Goal: Task Accomplishment & Management: Use online tool/utility

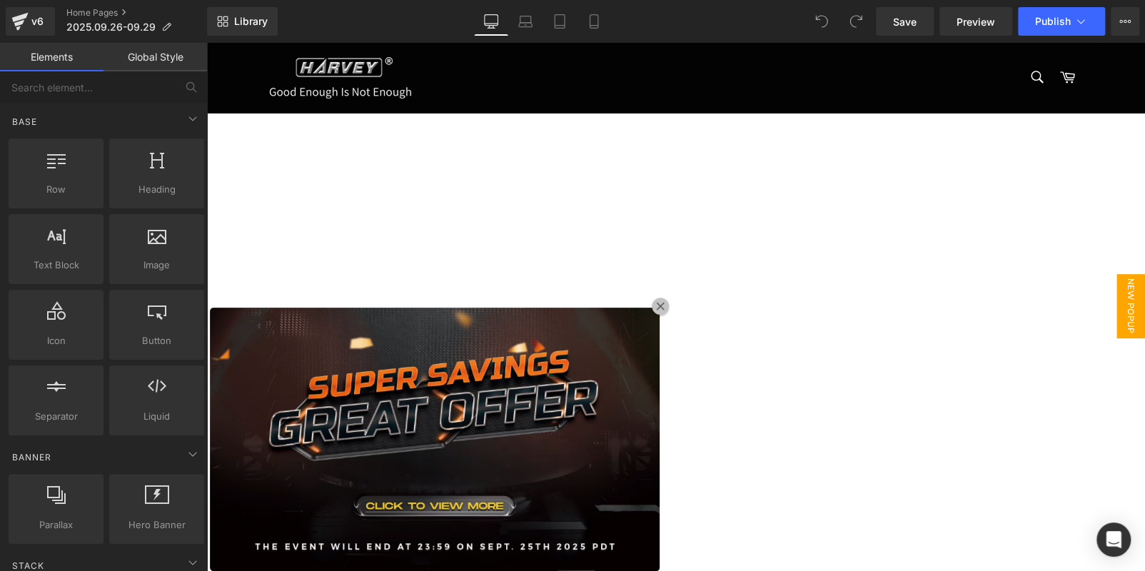
click at [206, 43] on icon at bounding box center [206, 43] width 0 height 0
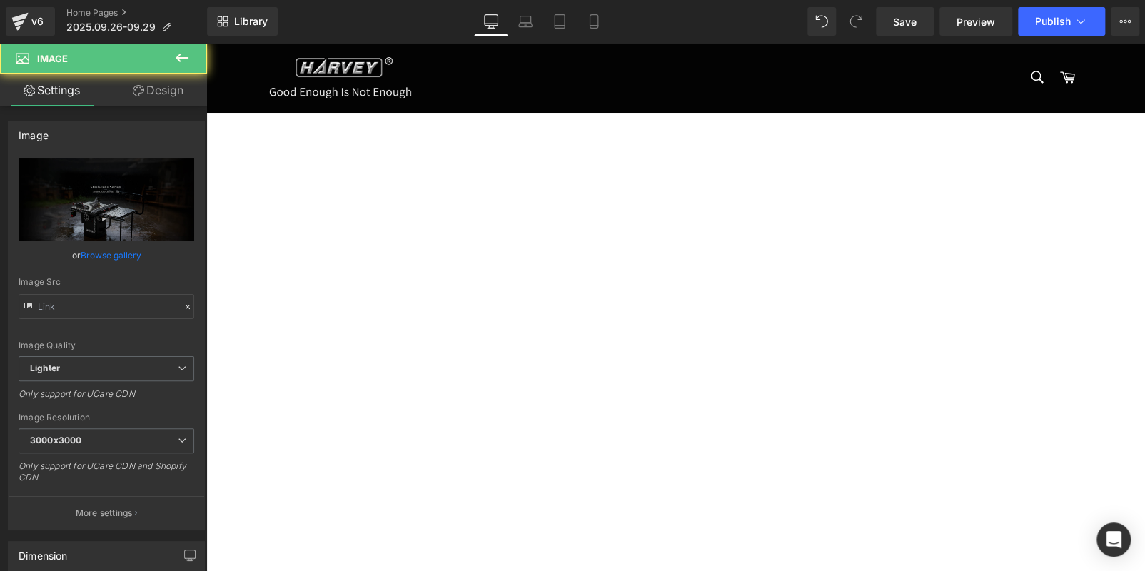
type input "https://ucarecdn.com/20ad3c65-4dd9-40c6-bf32-73580971ee15/-/format/auto/-/previ…"
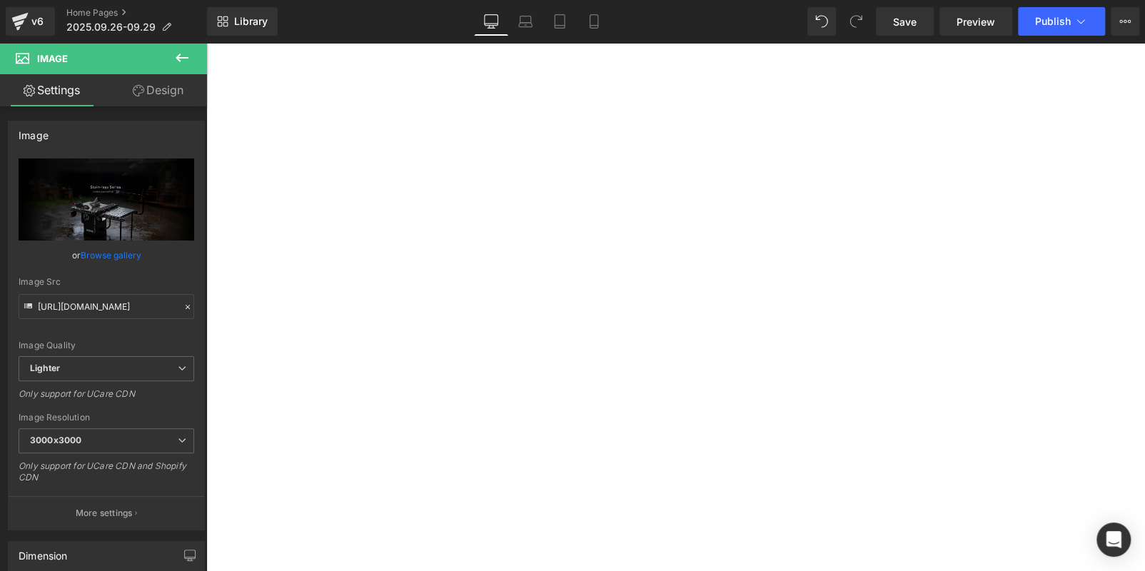
scroll to position [357, 0]
click at [181, 59] on icon at bounding box center [181, 57] width 17 height 17
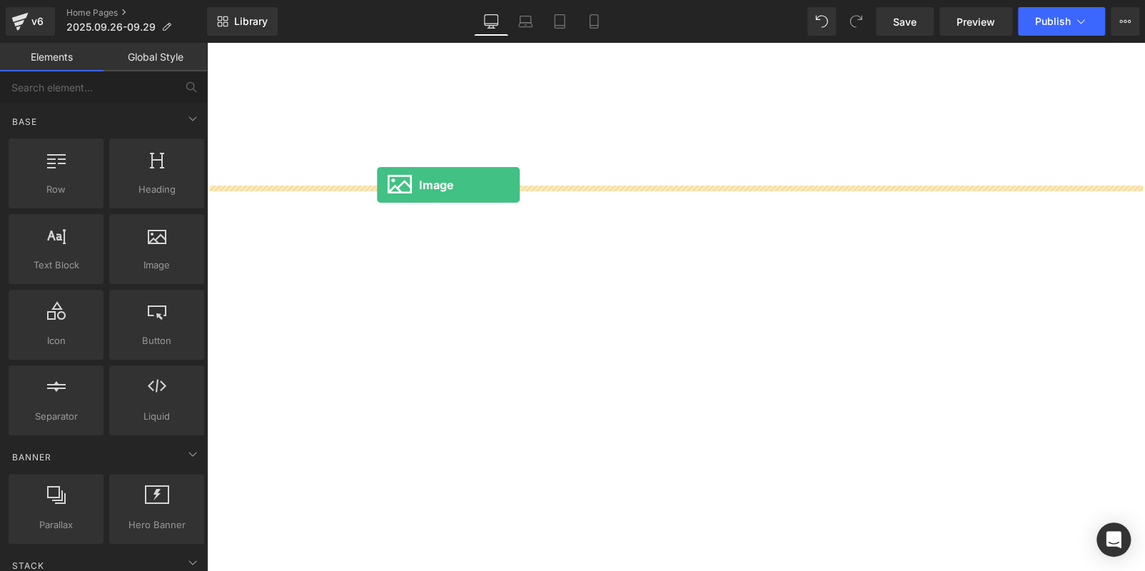
drag, startPoint x: 398, startPoint y: 295, endPoint x: 377, endPoint y: 185, distance: 112.7
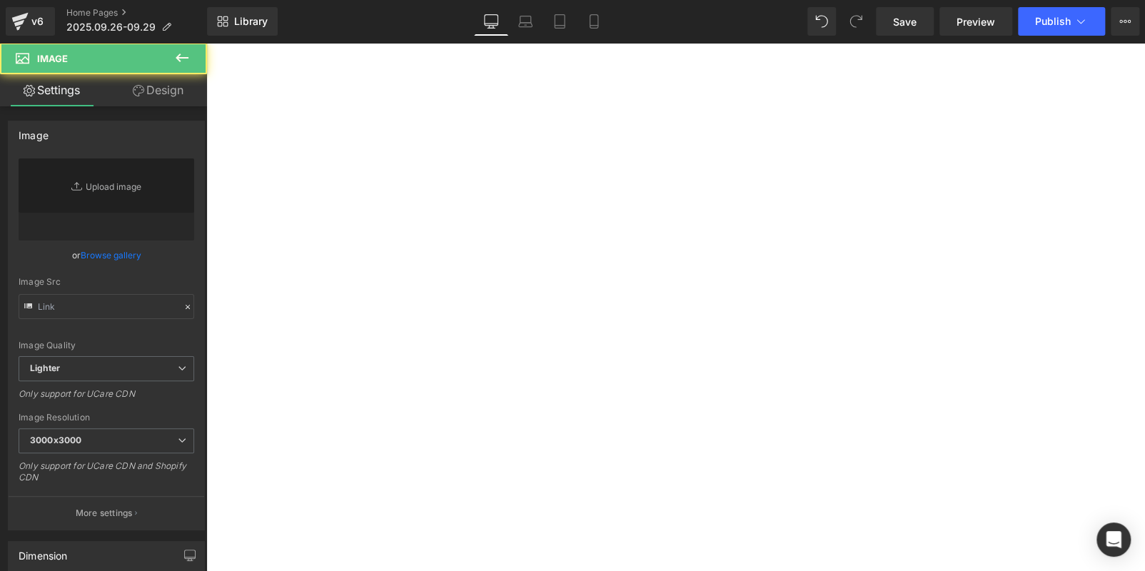
type input "//d1um8515vdn9kb.cloudfront.net/images/parallax.jpg"
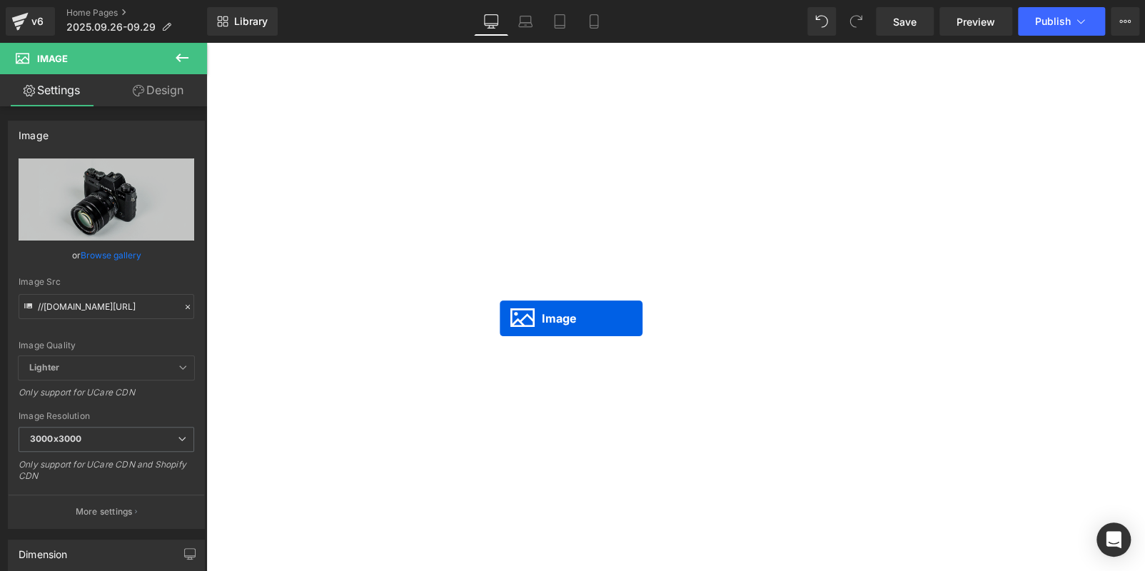
scroll to position [141, 0]
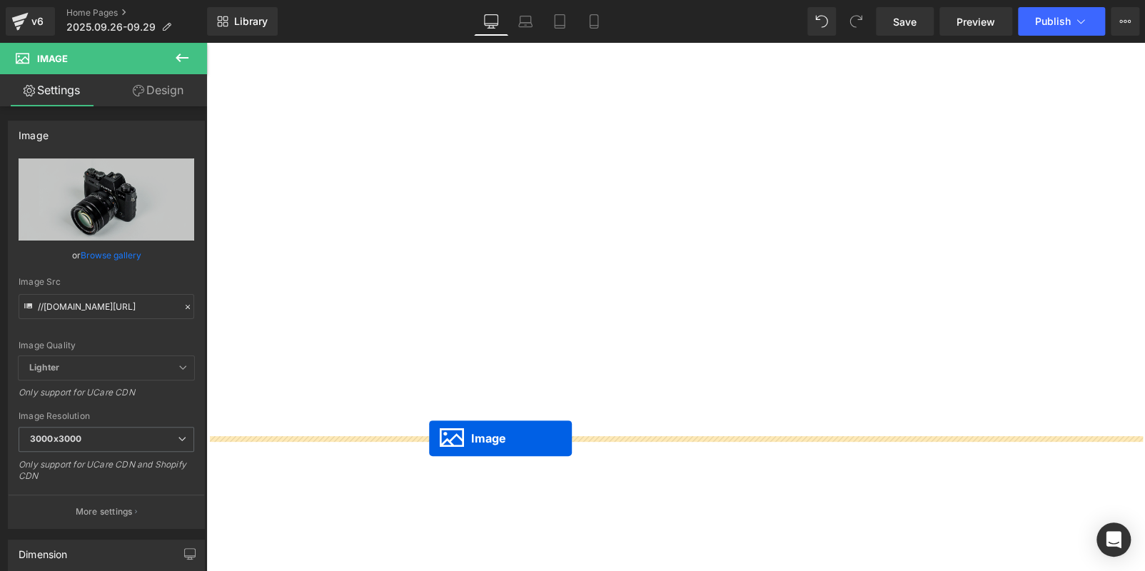
drag, startPoint x: 642, startPoint y: 139, endPoint x: 429, endPoint y: 438, distance: 367.0
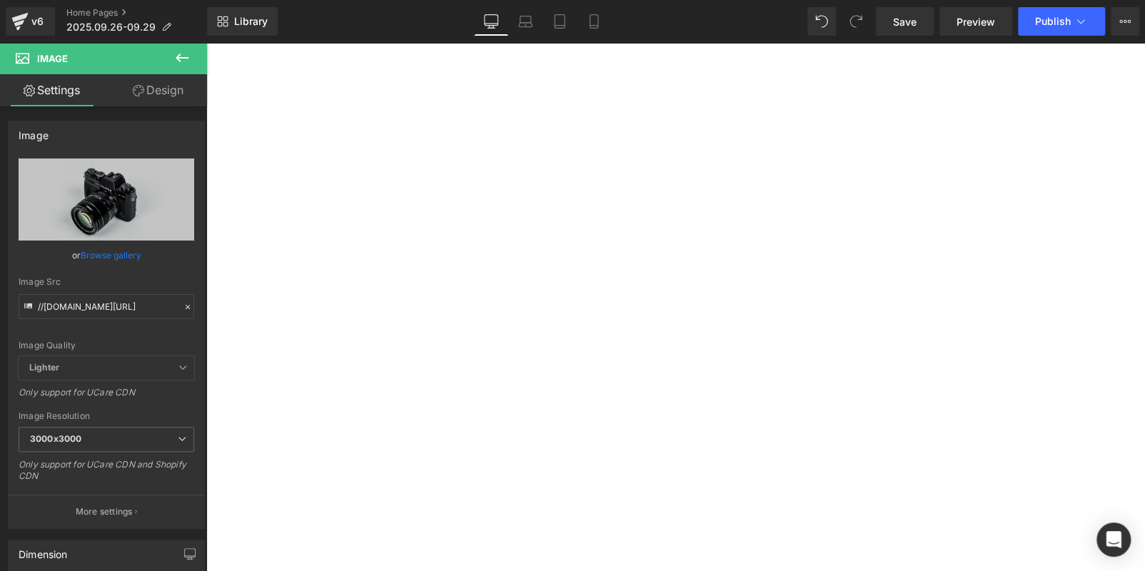
scroll to position [641, 0]
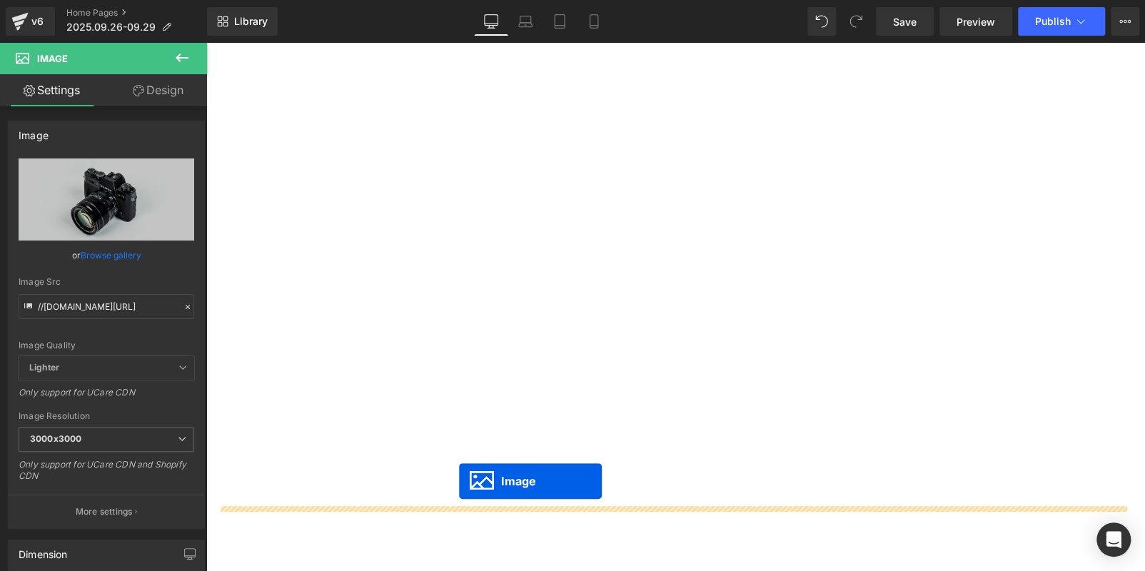
scroll to position [494, 0]
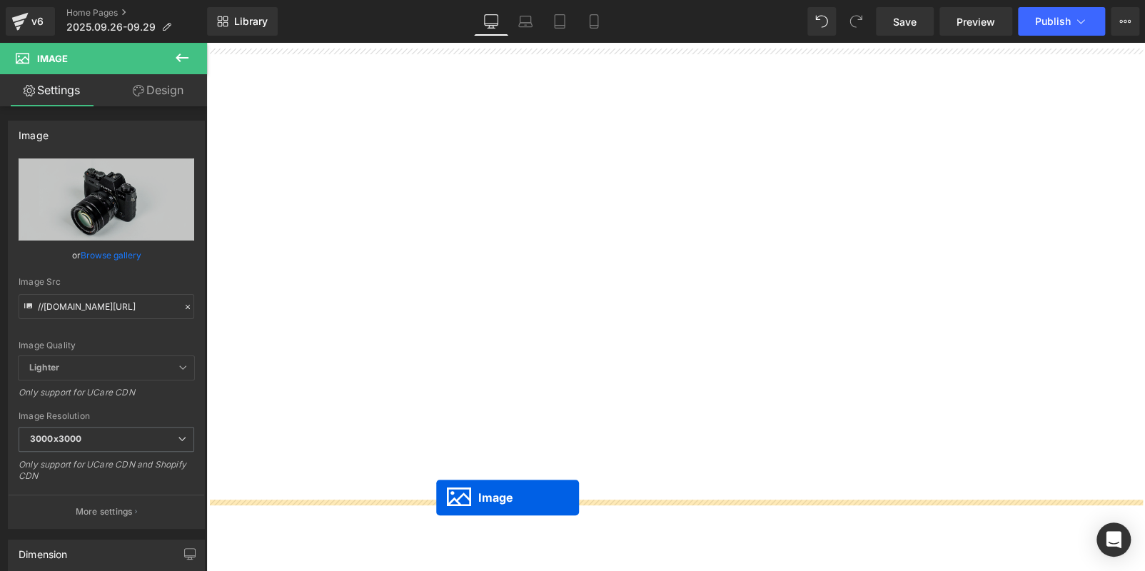
drag, startPoint x: 642, startPoint y: 213, endPoint x: 436, endPoint y: 497, distance: 351.6
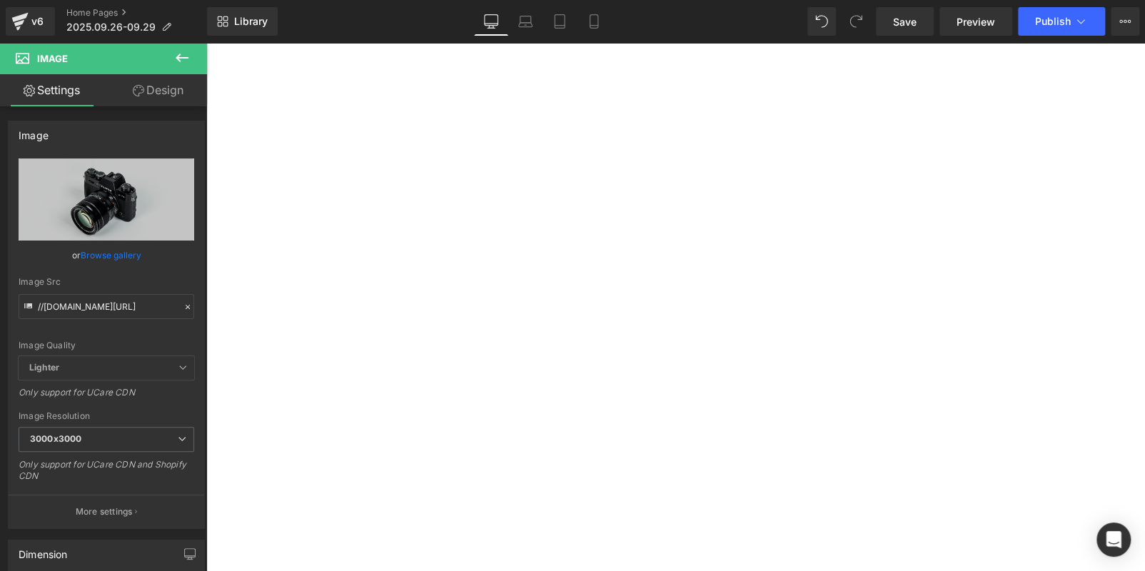
scroll to position [994, 0]
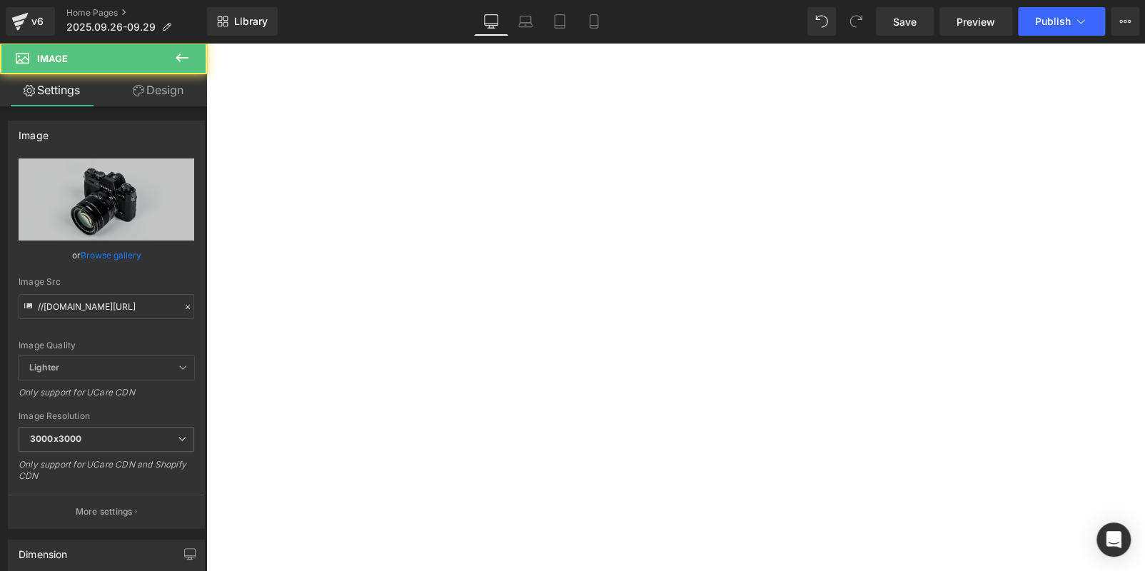
click at [158, 76] on link "Design" at bounding box center [157, 90] width 103 height 32
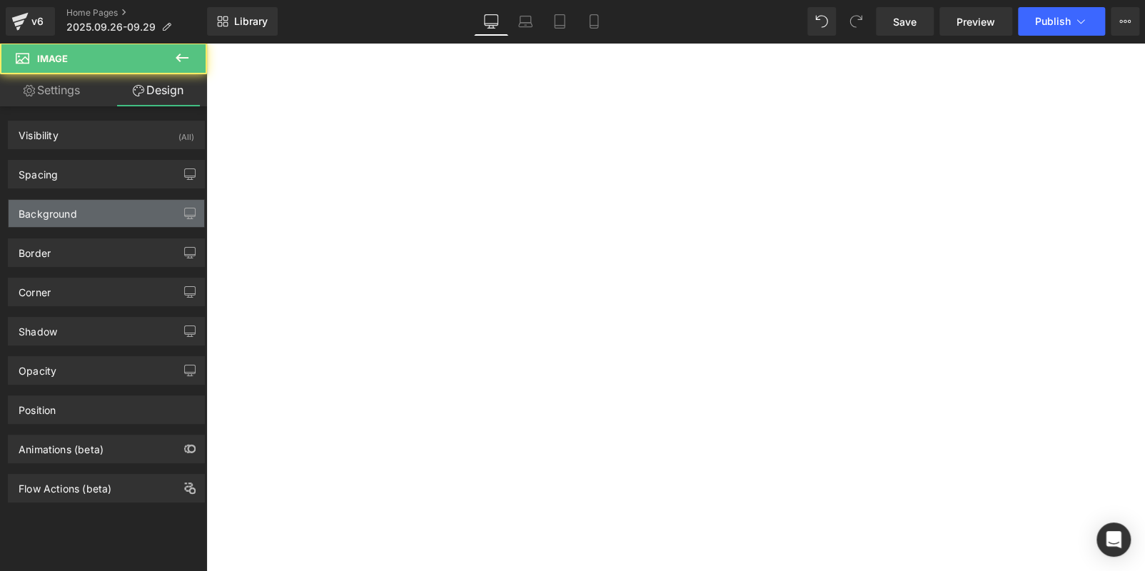
type input "0"
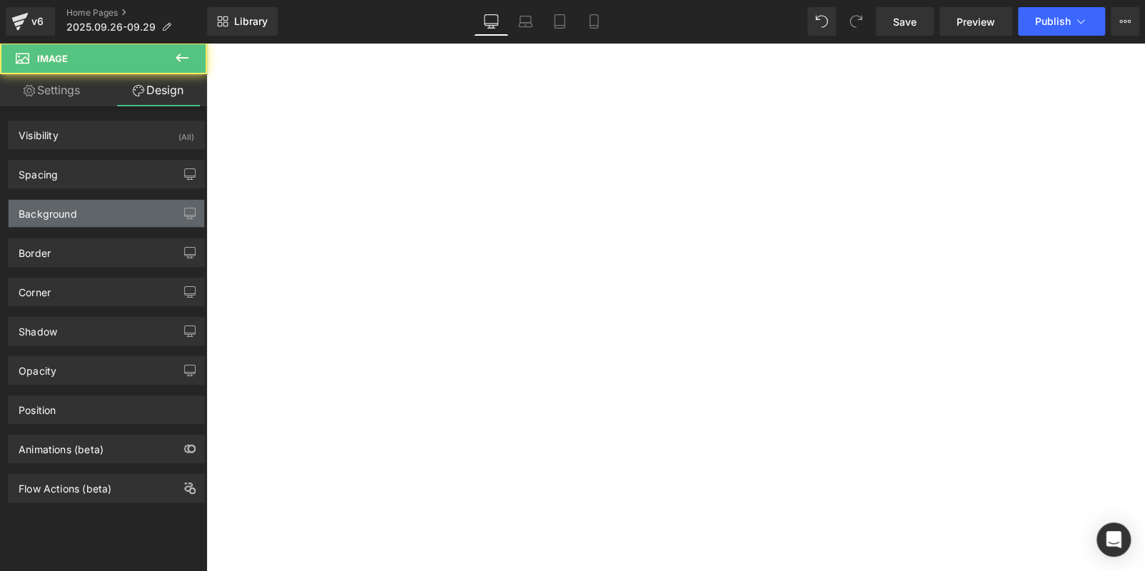
type input "0"
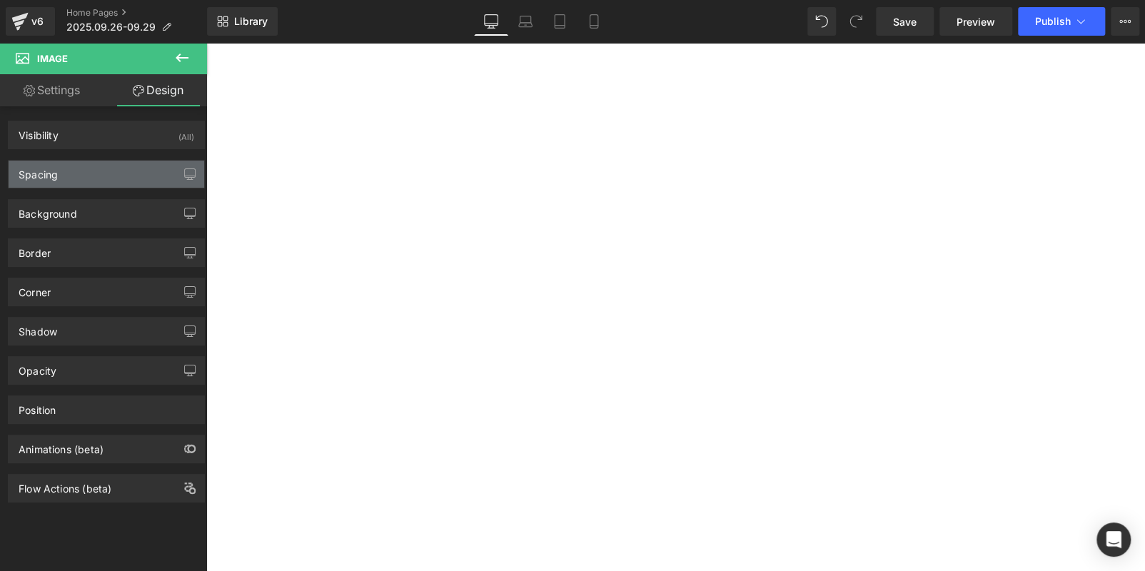
click at [122, 183] on div "Spacing" at bounding box center [107, 174] width 196 height 27
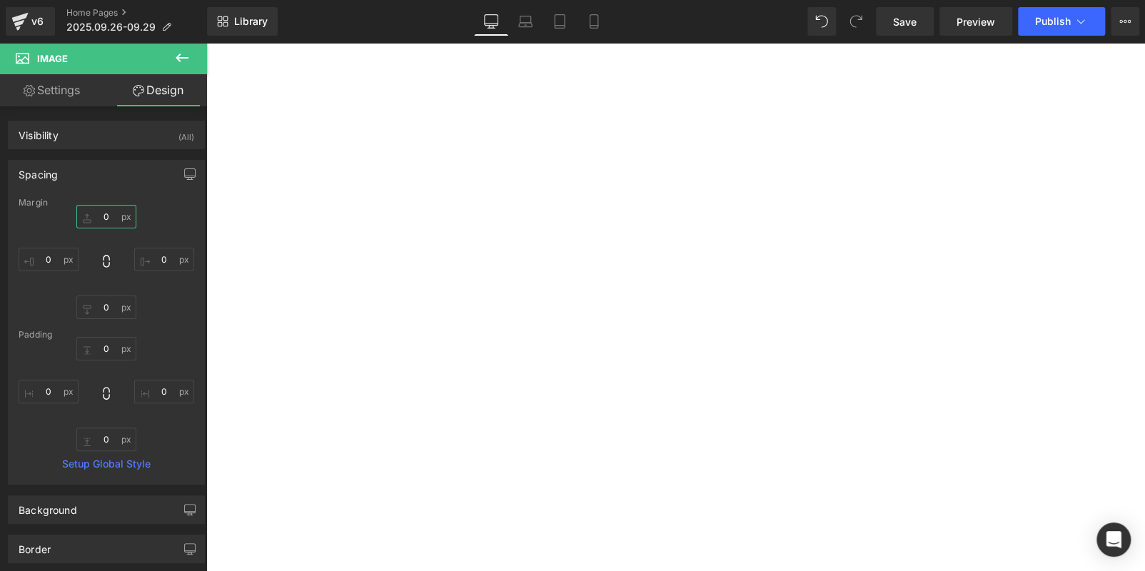
click at [111, 218] on input "0" at bounding box center [106, 217] width 60 height 24
click at [817, 20] on icon at bounding box center [821, 21] width 13 height 13
type input "0"
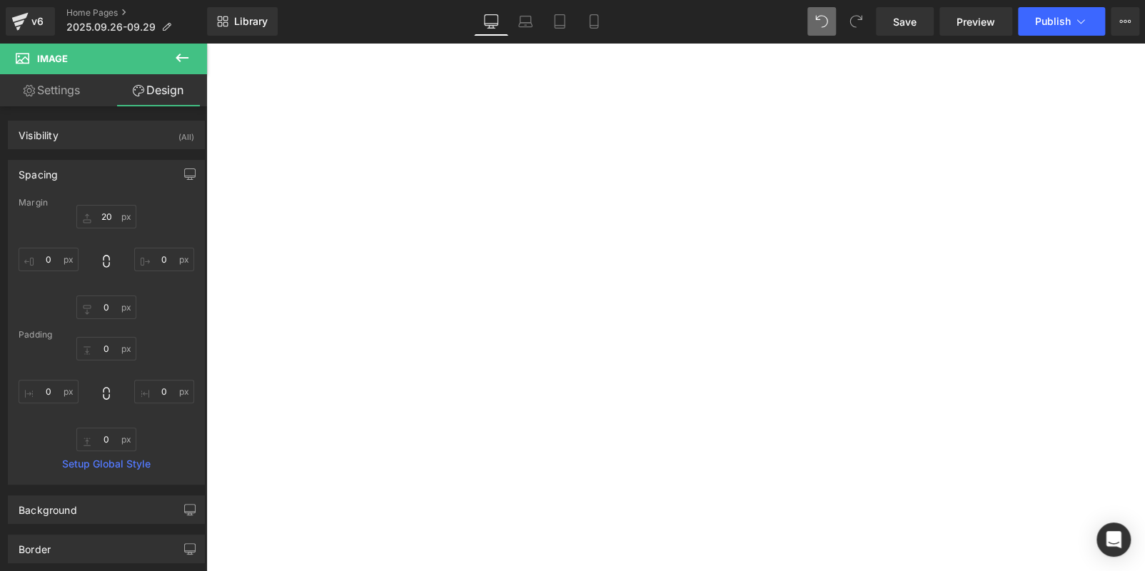
type input "0"
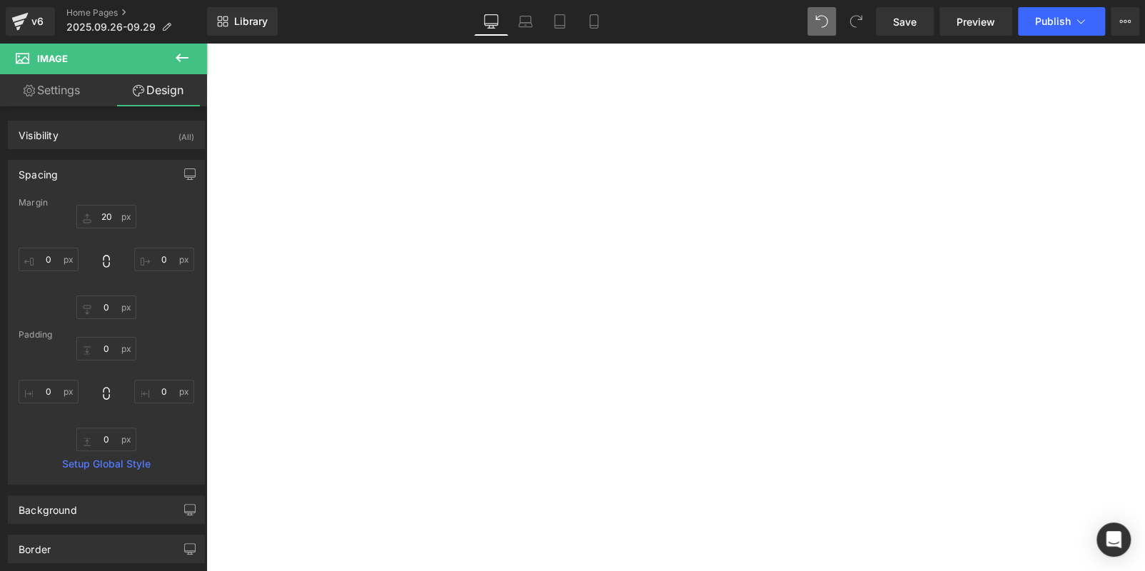
type input "0"
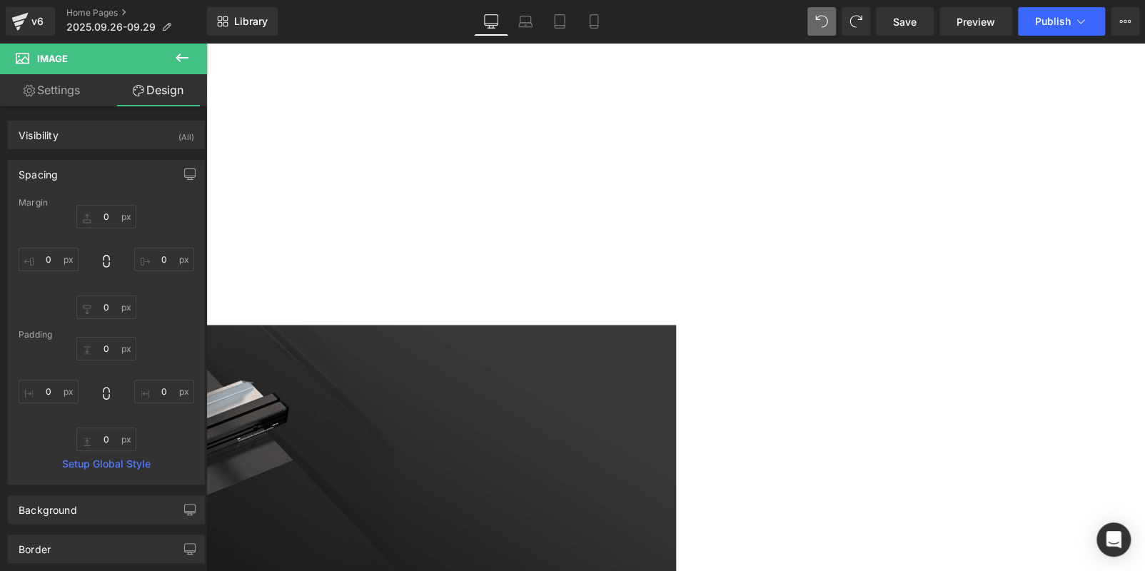
scroll to position [1962, 0]
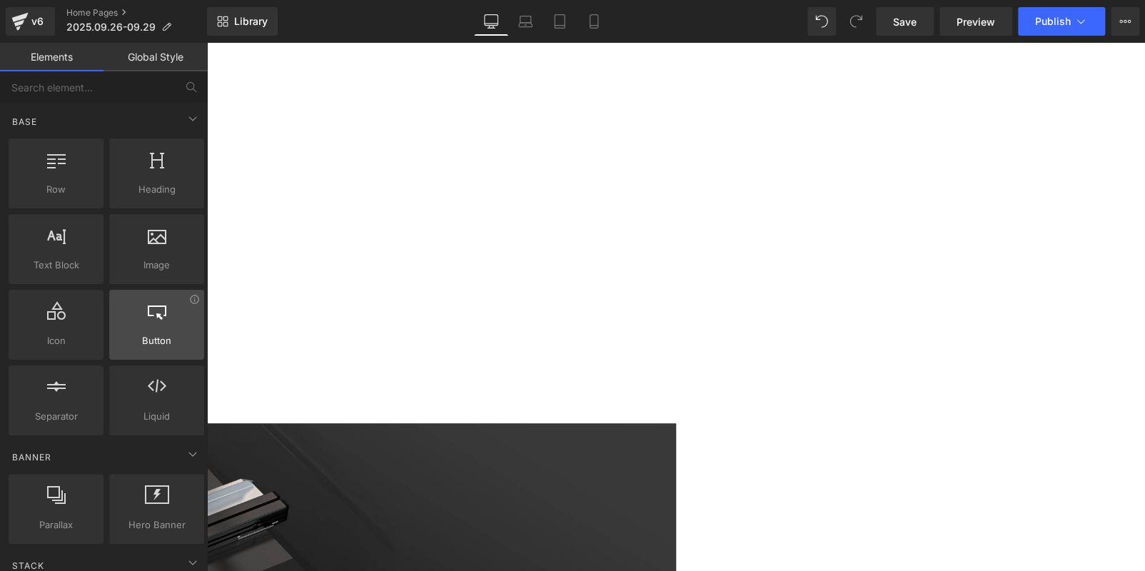
scroll to position [1146, 0]
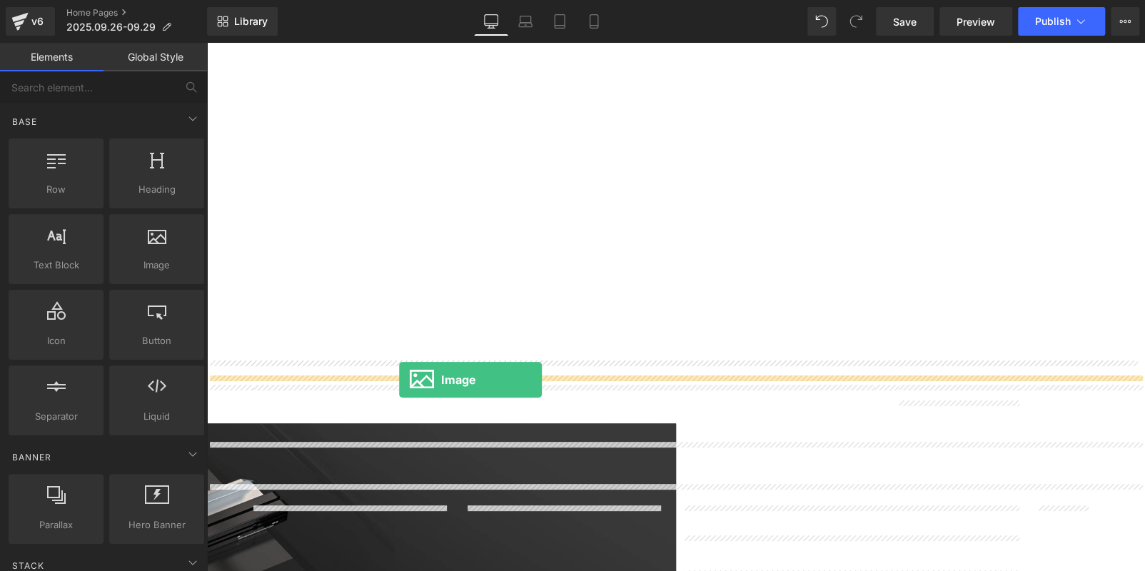
drag, startPoint x: 385, startPoint y: 315, endPoint x: 399, endPoint y: 380, distance: 66.5
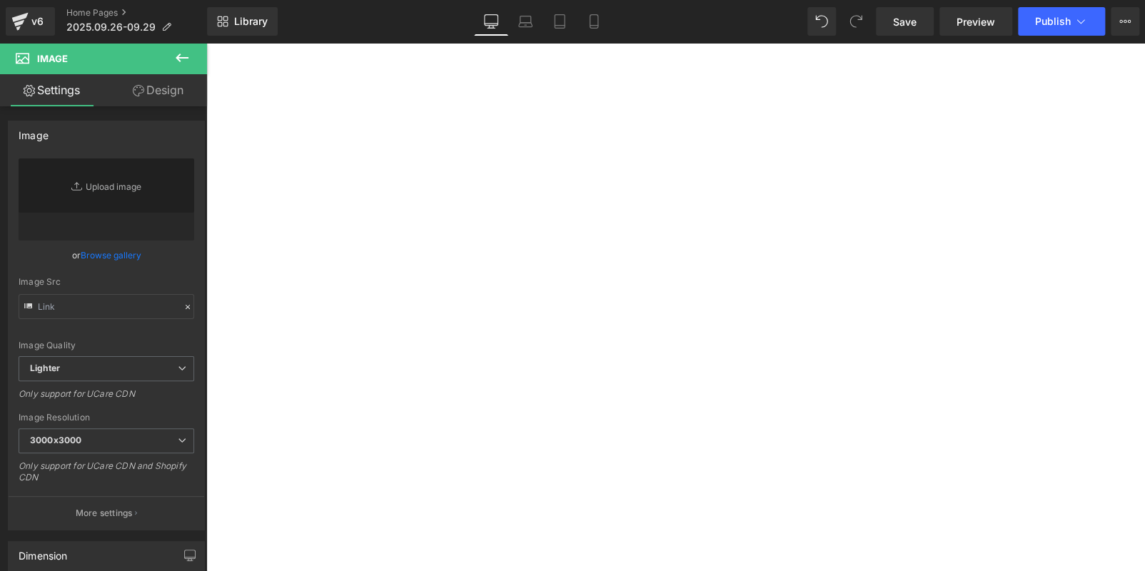
scroll to position [218, 0]
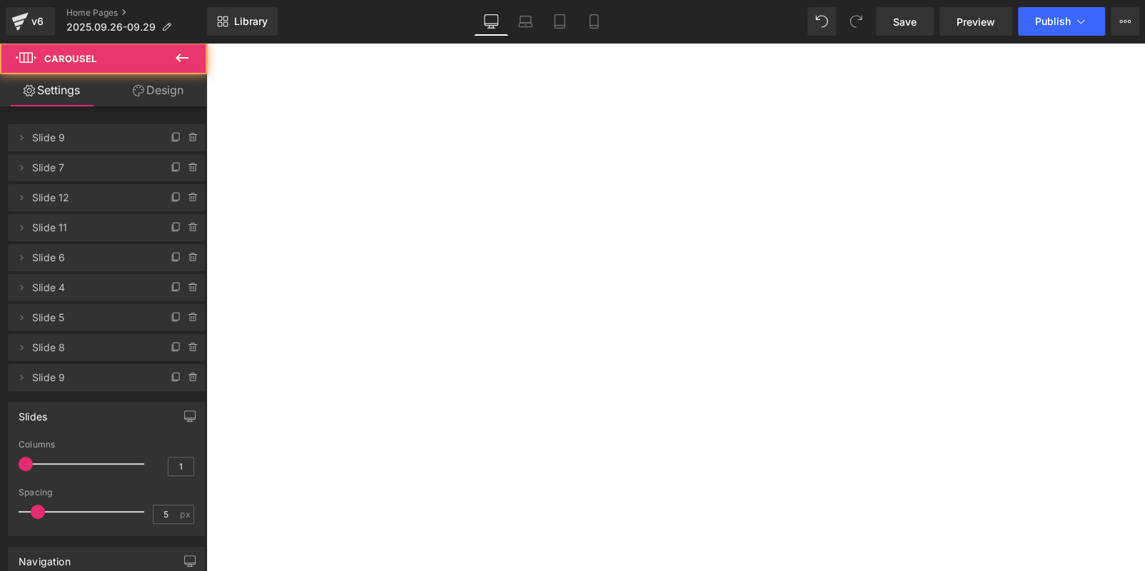
scroll to position [0, 0]
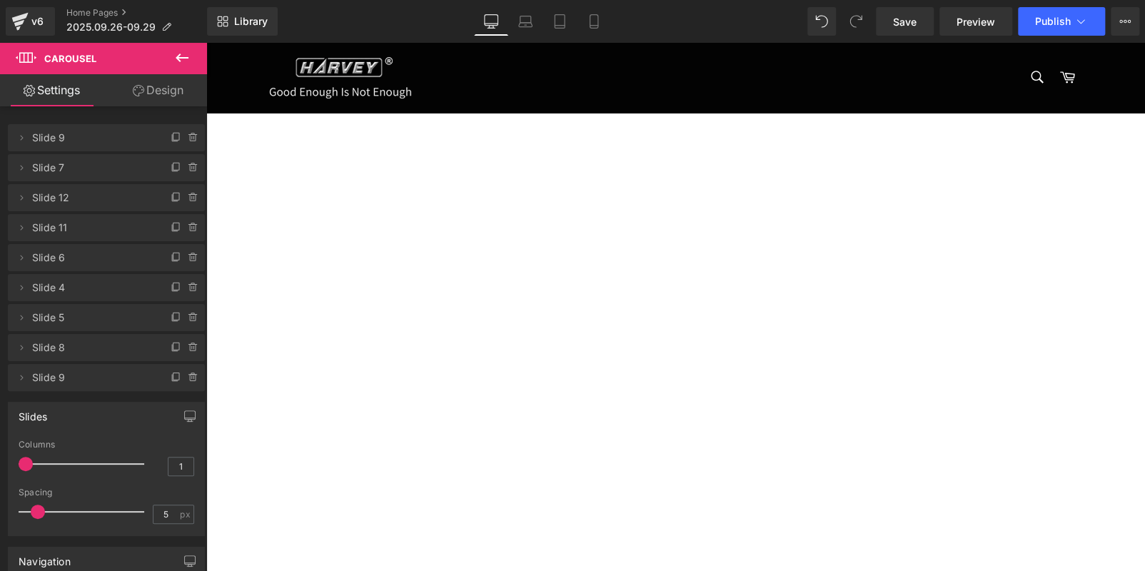
click at [206, 43] on span "Carousel" at bounding box center [206, 43] width 0 height 0
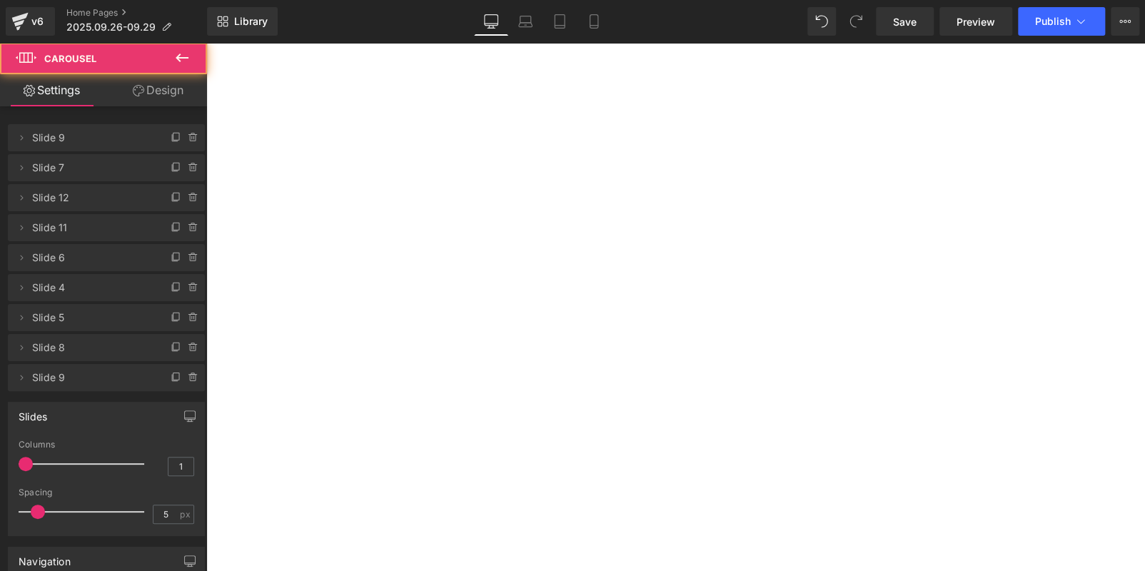
scroll to position [285, 0]
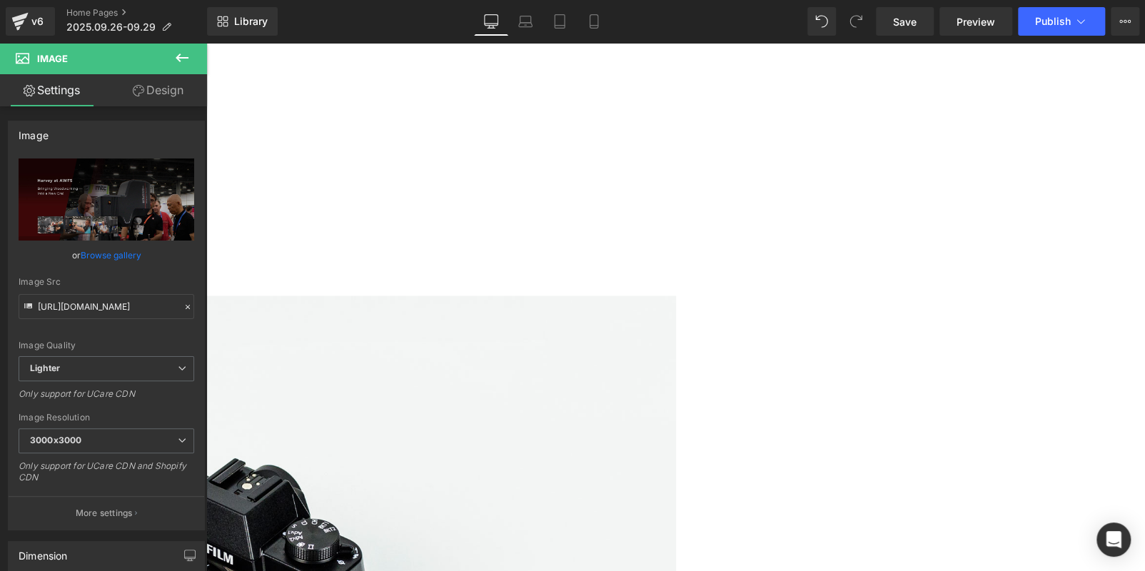
scroll to position [1427, 0]
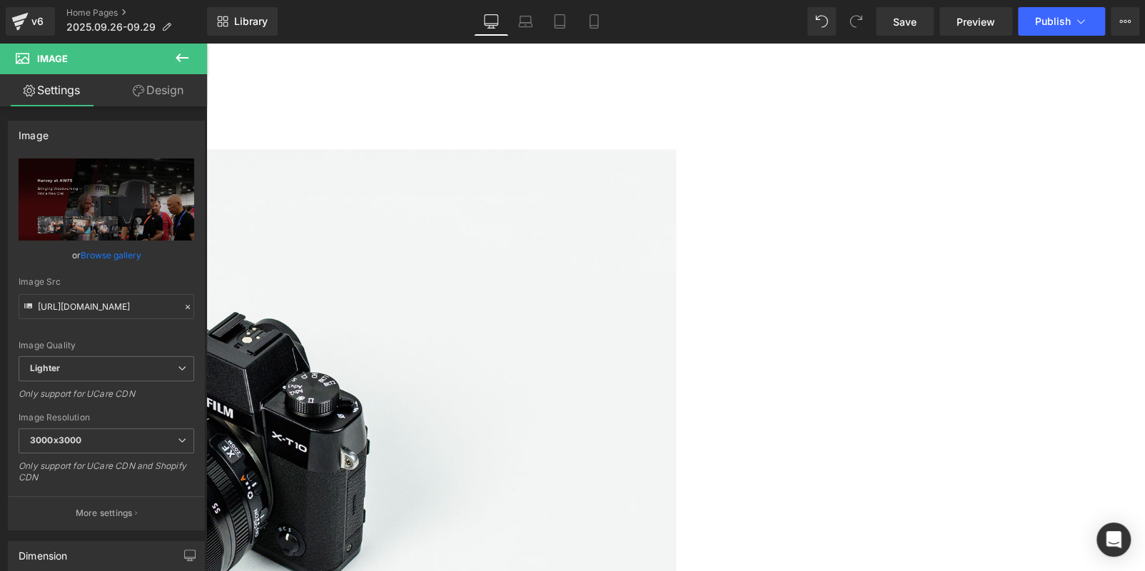
click at [520, 290] on img at bounding box center [206, 460] width 939 height 622
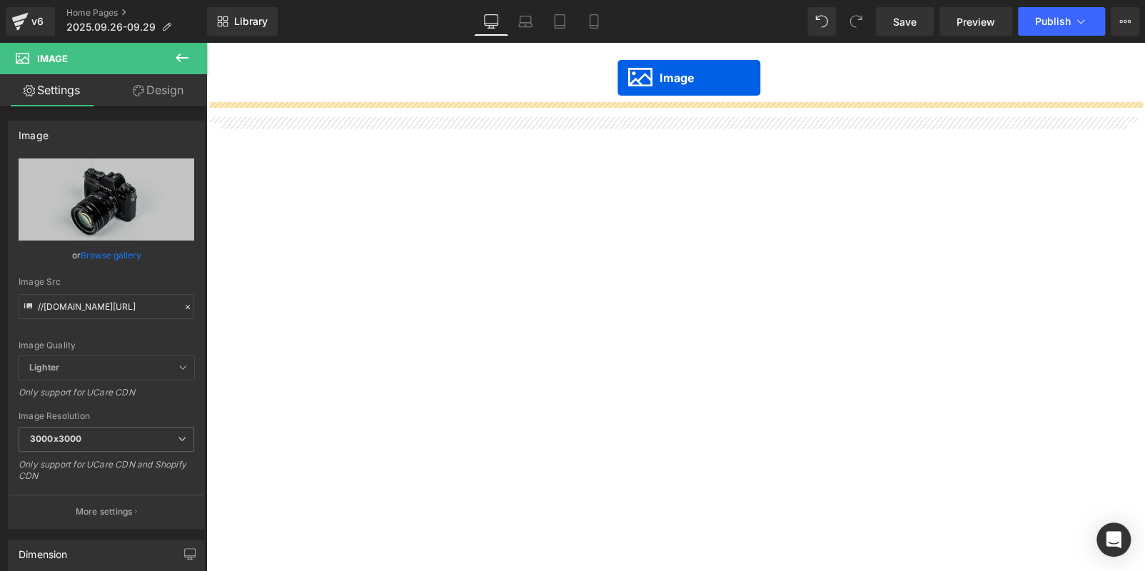
scroll to position [812, 0]
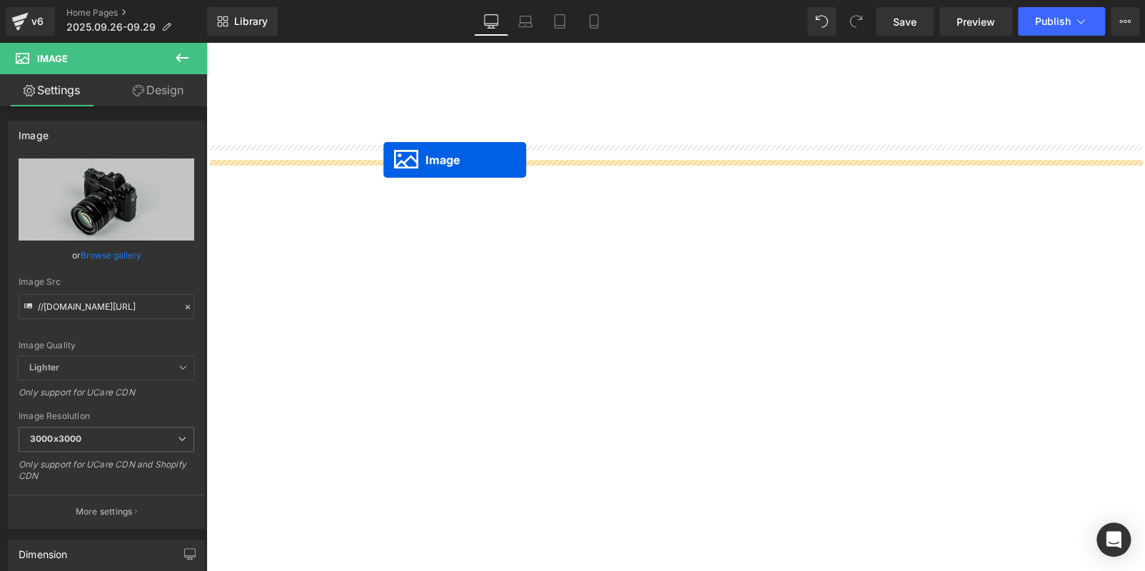
drag, startPoint x: 643, startPoint y: 408, endPoint x: 383, endPoint y: 161, distance: 358.4
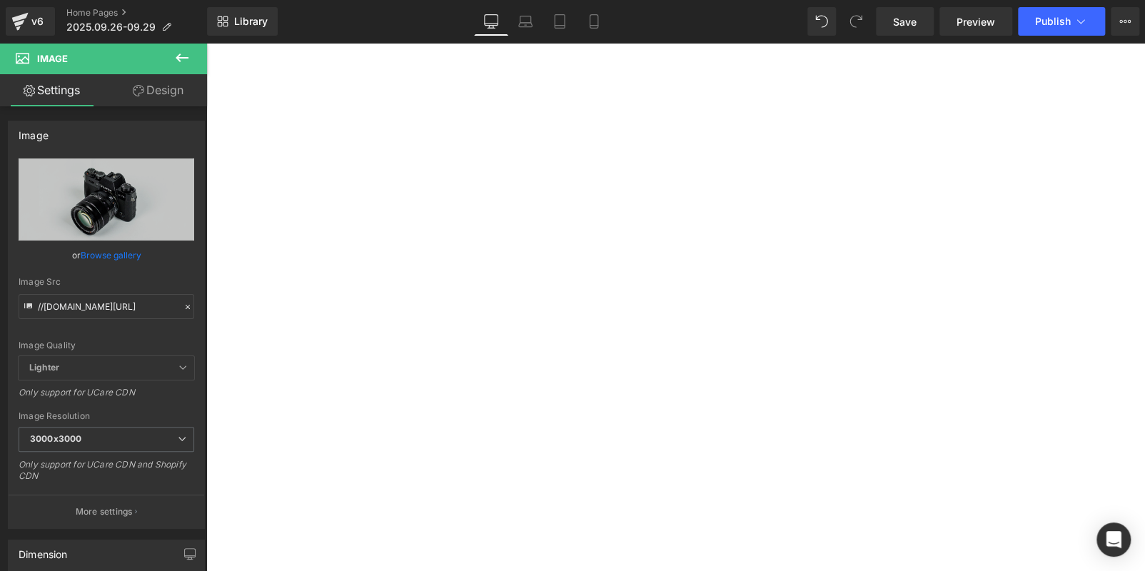
scroll to position [1169, 0]
click at [1058, 19] on span "Publish" at bounding box center [1053, 21] width 36 height 11
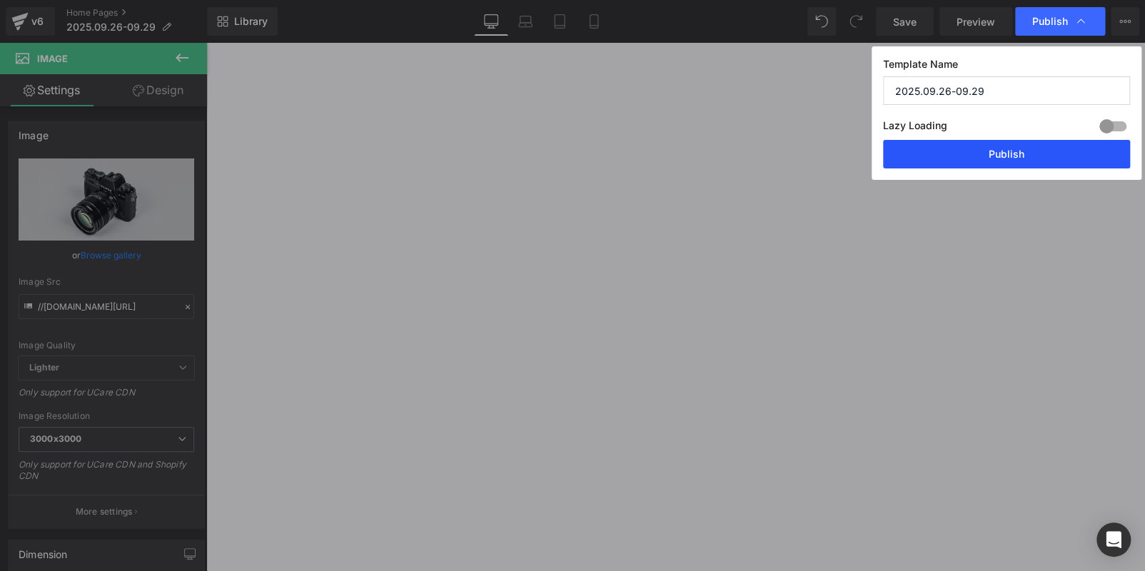
click at [963, 157] on button "Publish" at bounding box center [1006, 154] width 247 height 29
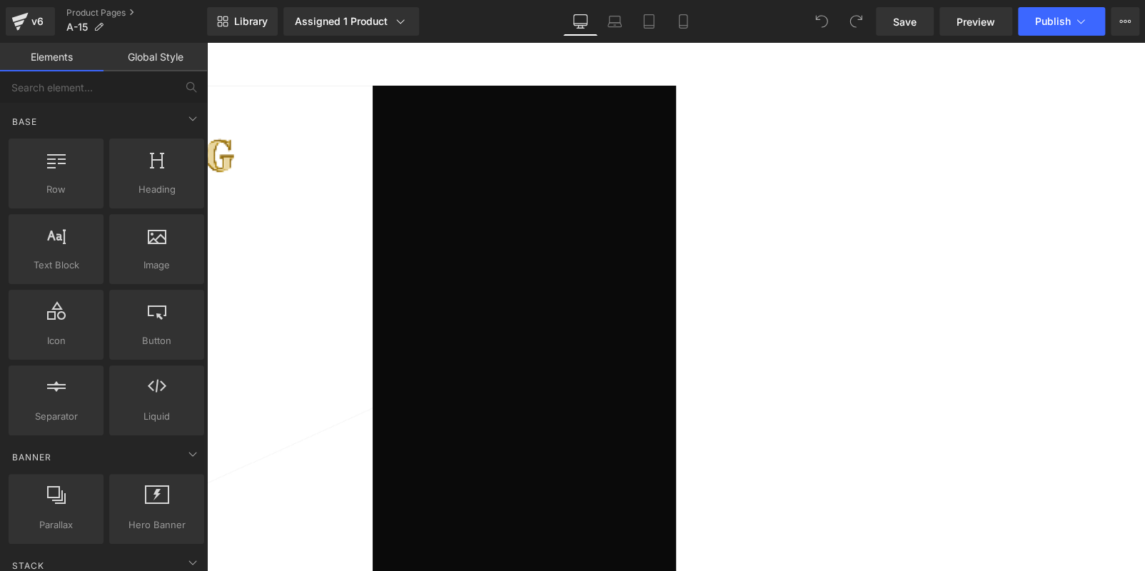
scroll to position [285, 0]
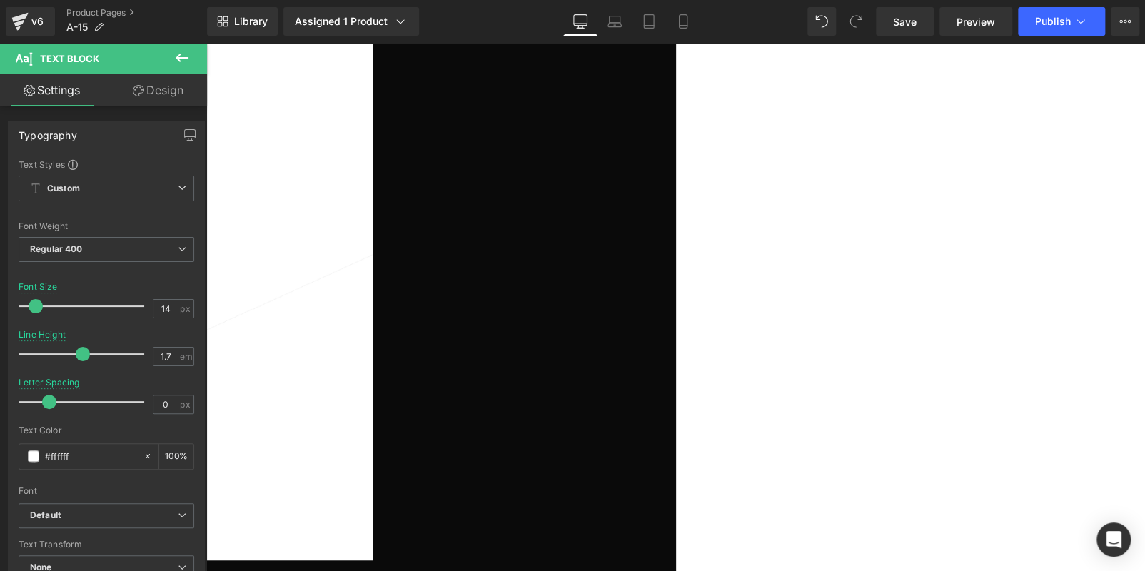
scroll to position [0, 0]
click at [1051, 31] on button "Publish" at bounding box center [1061, 21] width 87 height 29
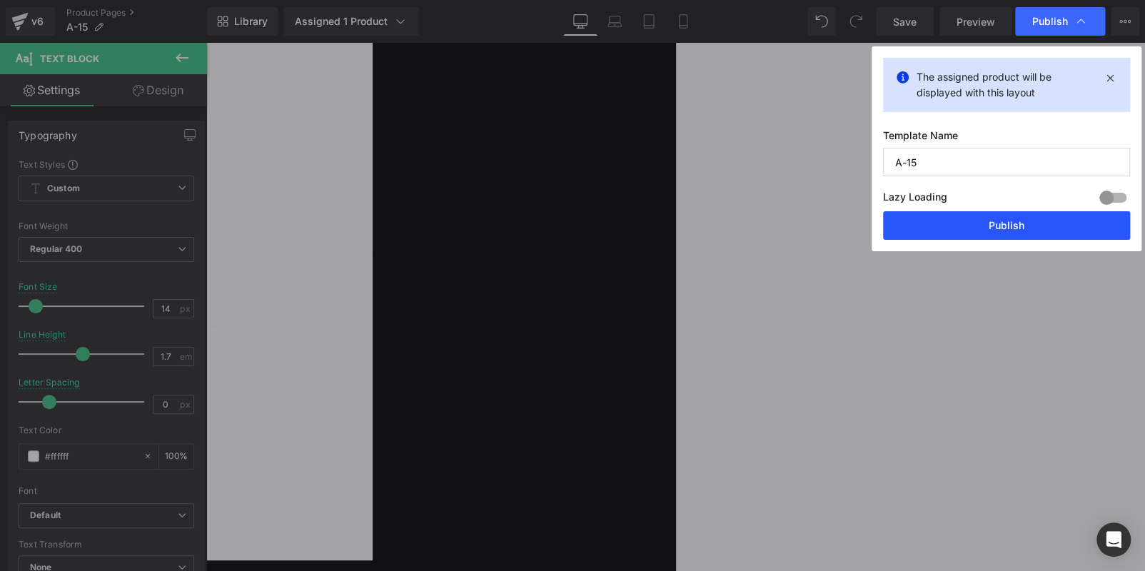
click at [1026, 226] on button "Publish" at bounding box center [1006, 225] width 247 height 29
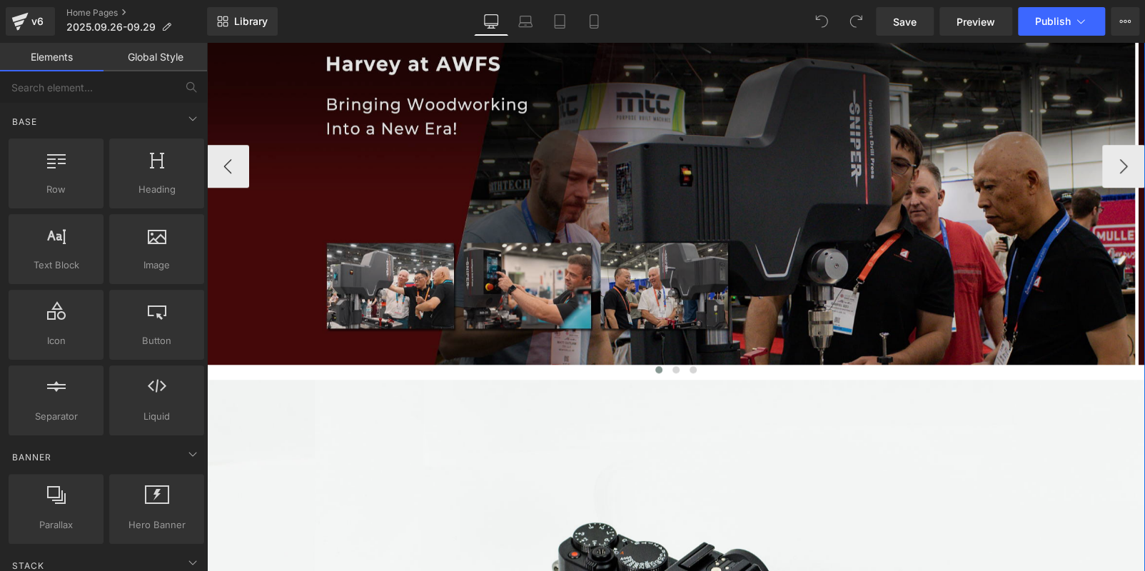
scroll to position [357, 0]
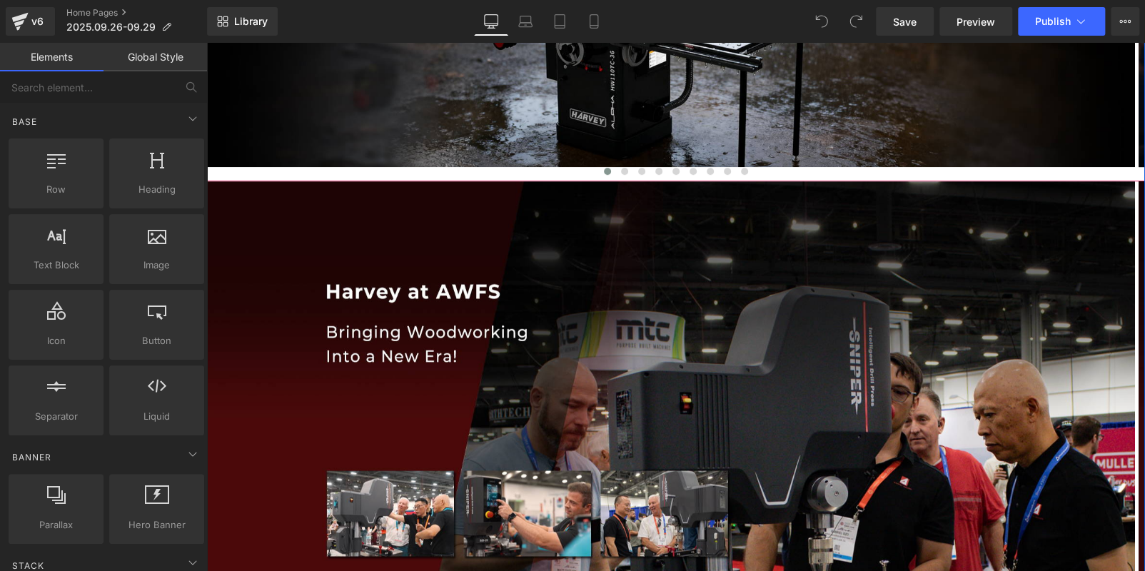
click at [477, 175] on div at bounding box center [675, 173] width 939 height 19
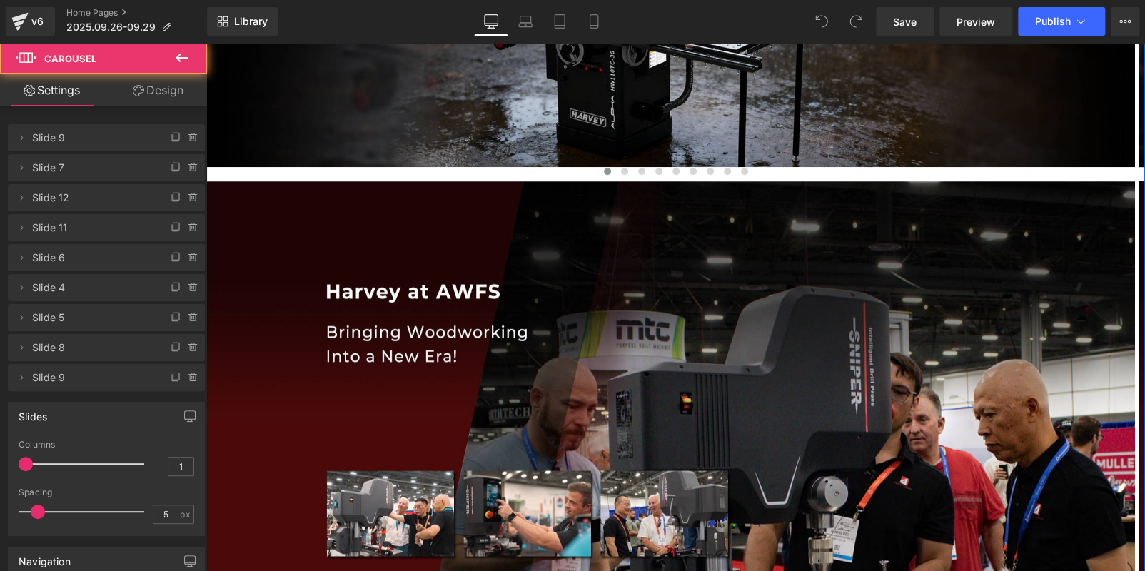
scroll to position [785, 0]
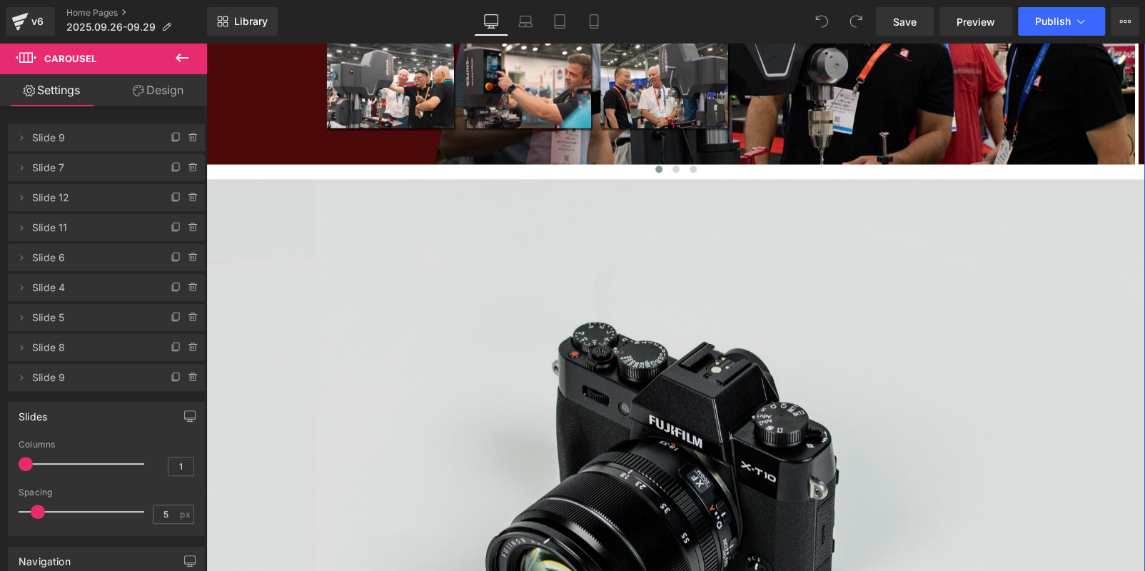
click at [437, 317] on img at bounding box center [675, 490] width 939 height 622
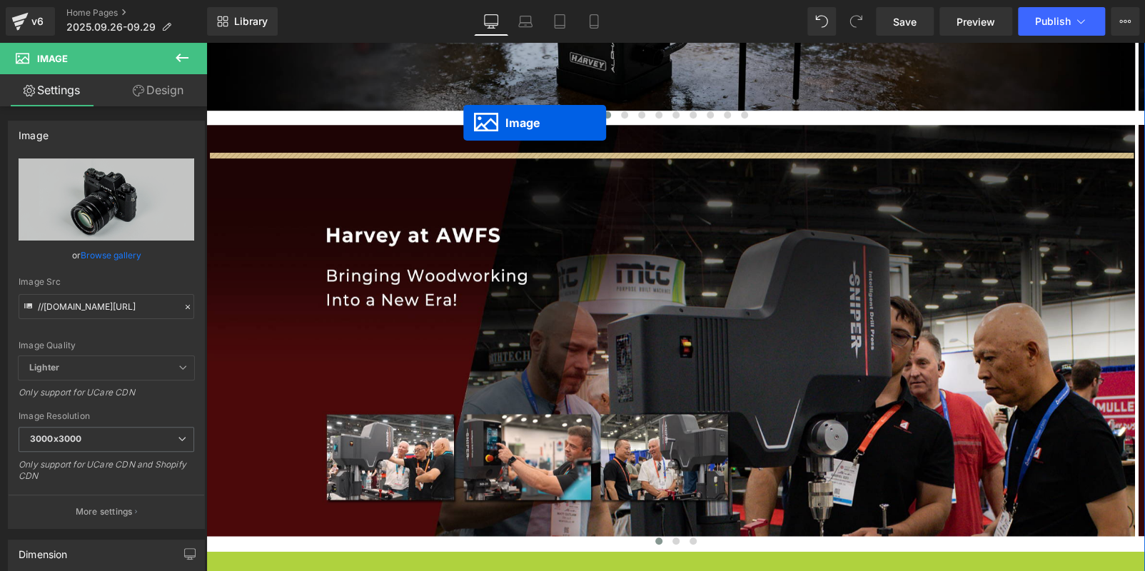
scroll to position [370, 0]
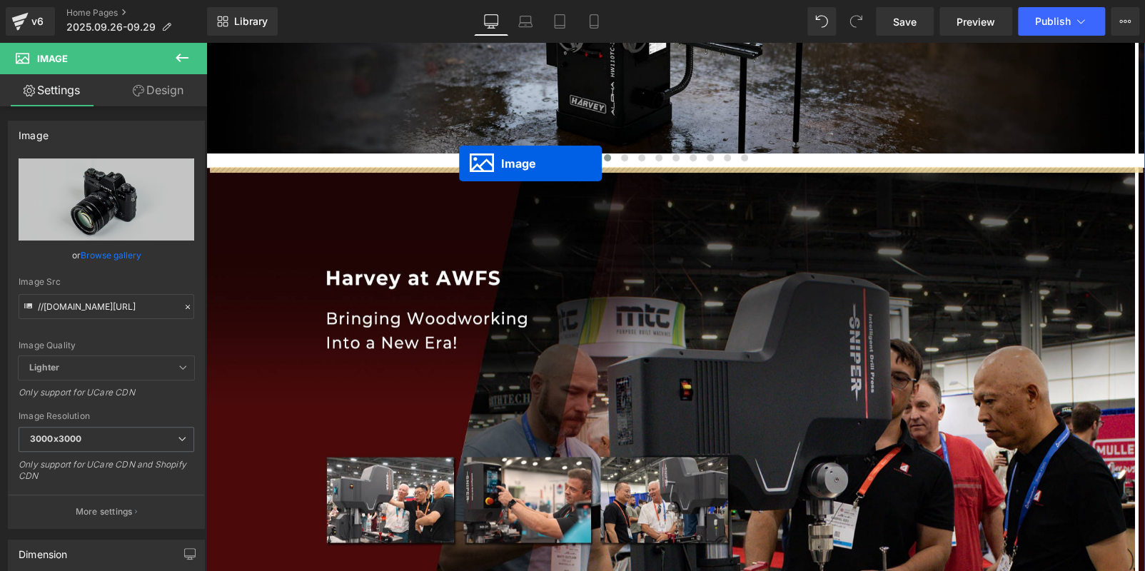
drag, startPoint x: 643, startPoint y: 487, endPoint x: 459, endPoint y: 163, distance: 372.1
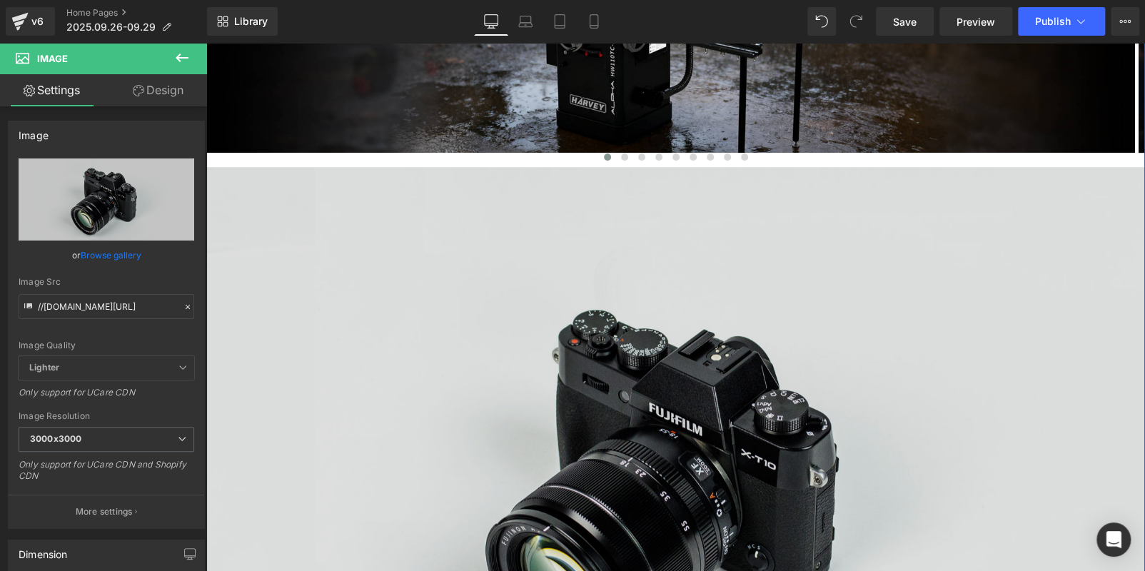
scroll to position [428, 0]
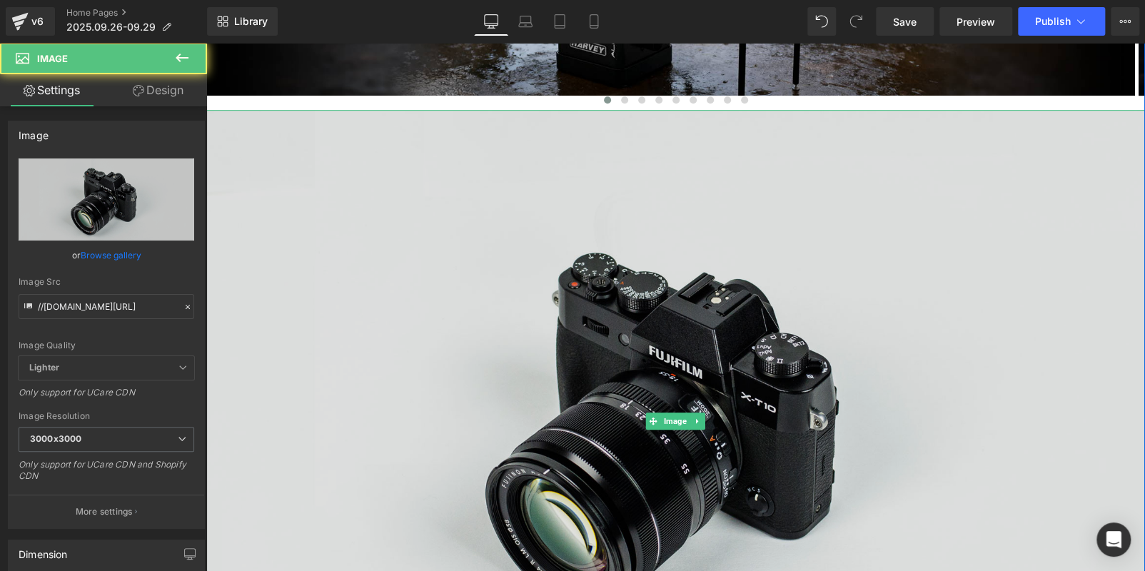
click at [530, 240] on img at bounding box center [675, 421] width 939 height 622
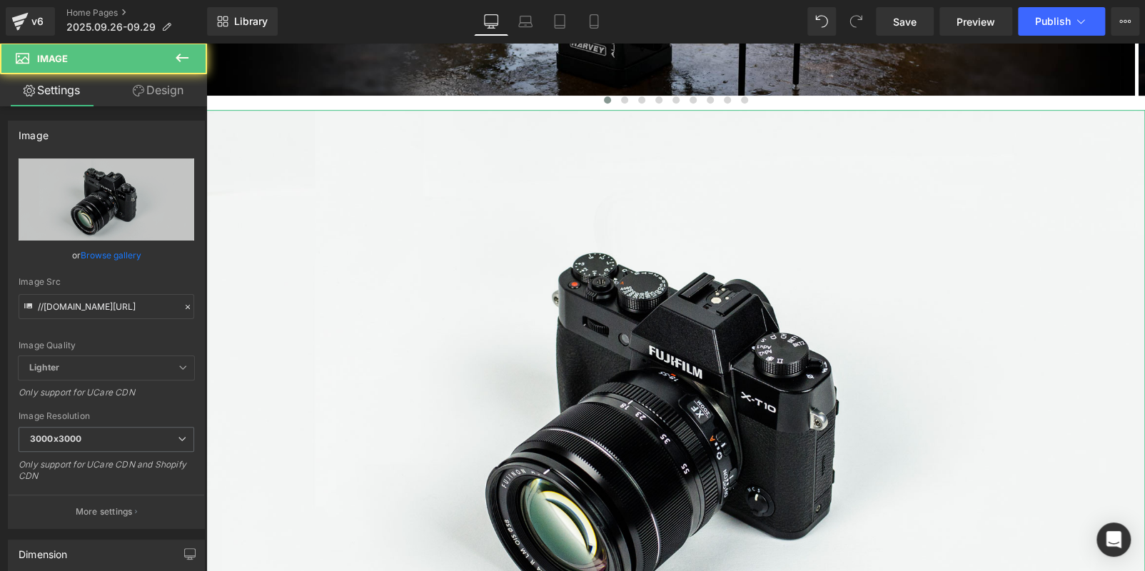
click at [181, 101] on link "Design" at bounding box center [157, 90] width 103 height 32
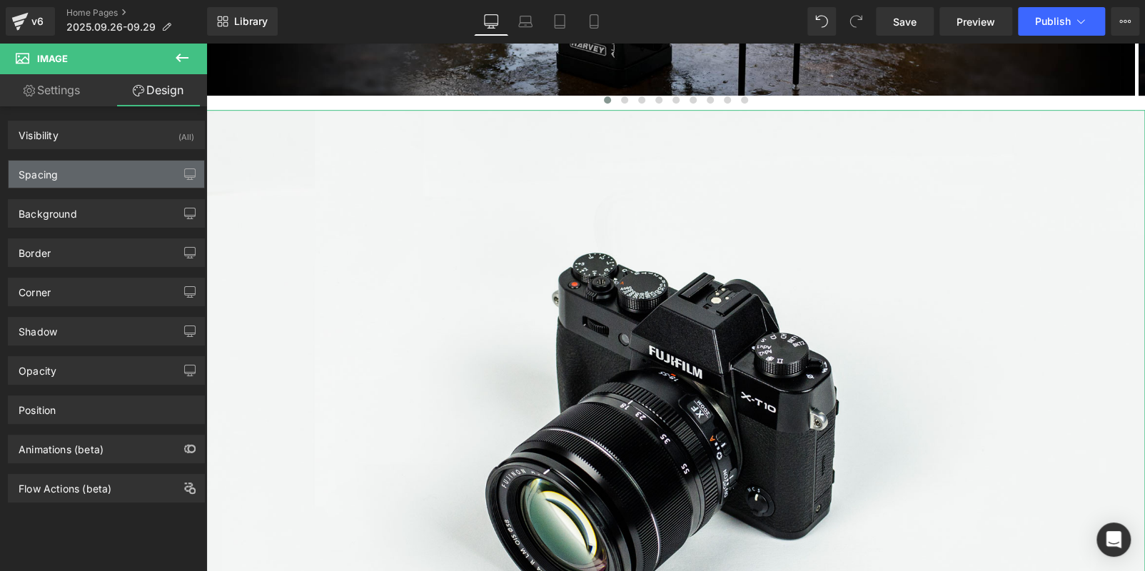
click at [121, 173] on div "Spacing" at bounding box center [107, 174] width 196 height 27
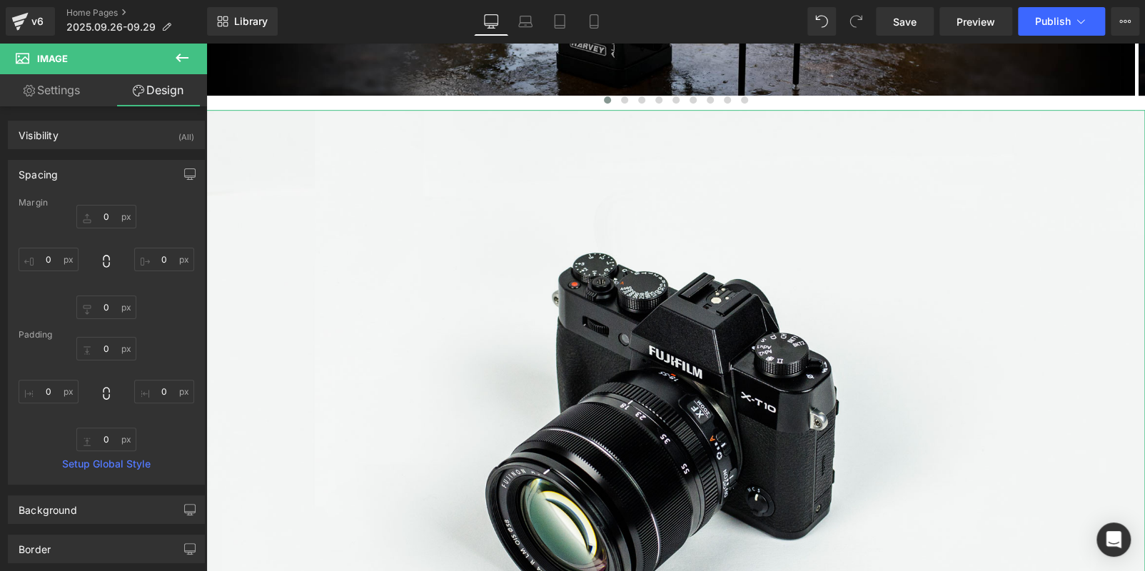
type input "0"
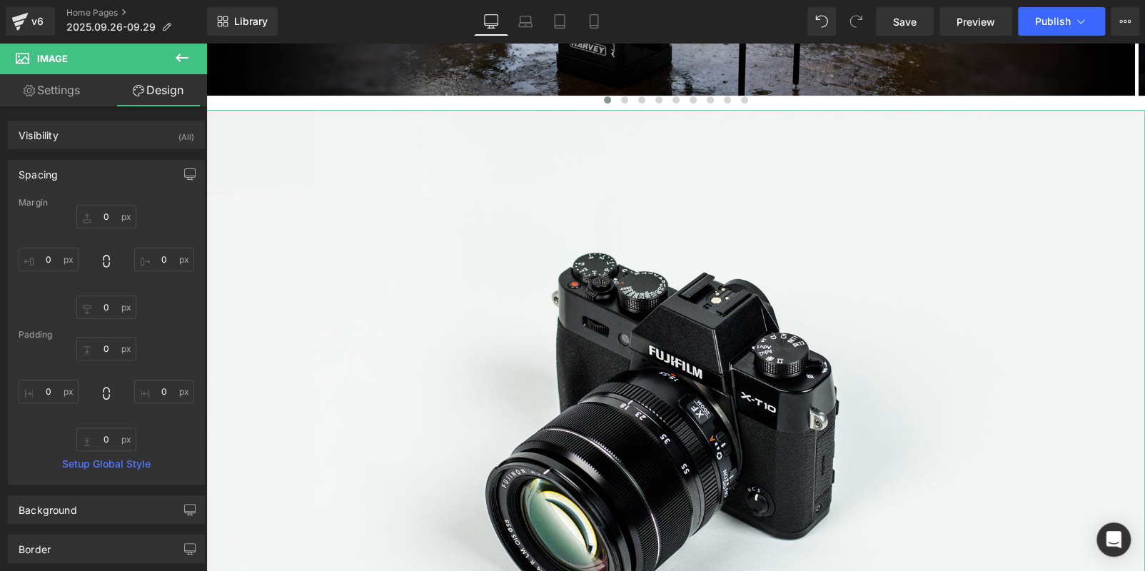
type input "0"
click at [111, 218] on input "0" at bounding box center [106, 217] width 60 height 24
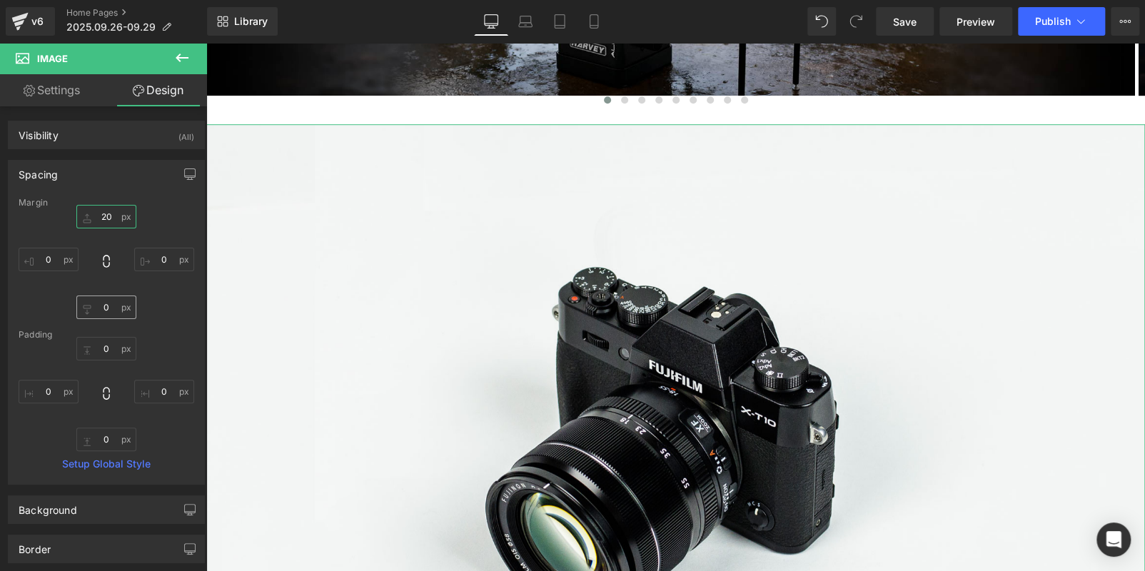
type input "20"
click at [101, 308] on input "0" at bounding box center [106, 307] width 60 height 24
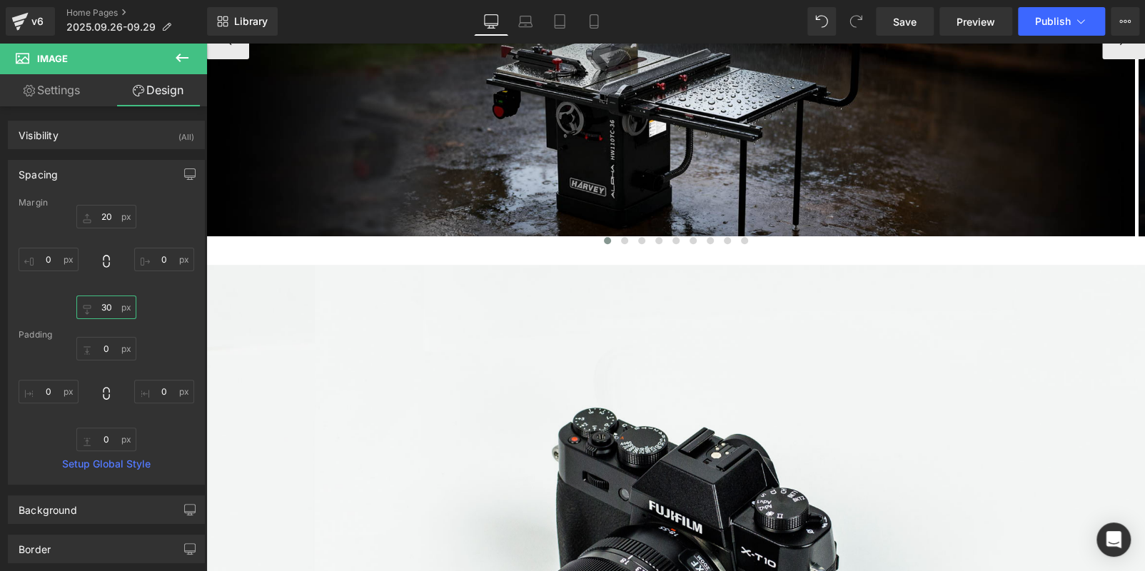
scroll to position [285, 0]
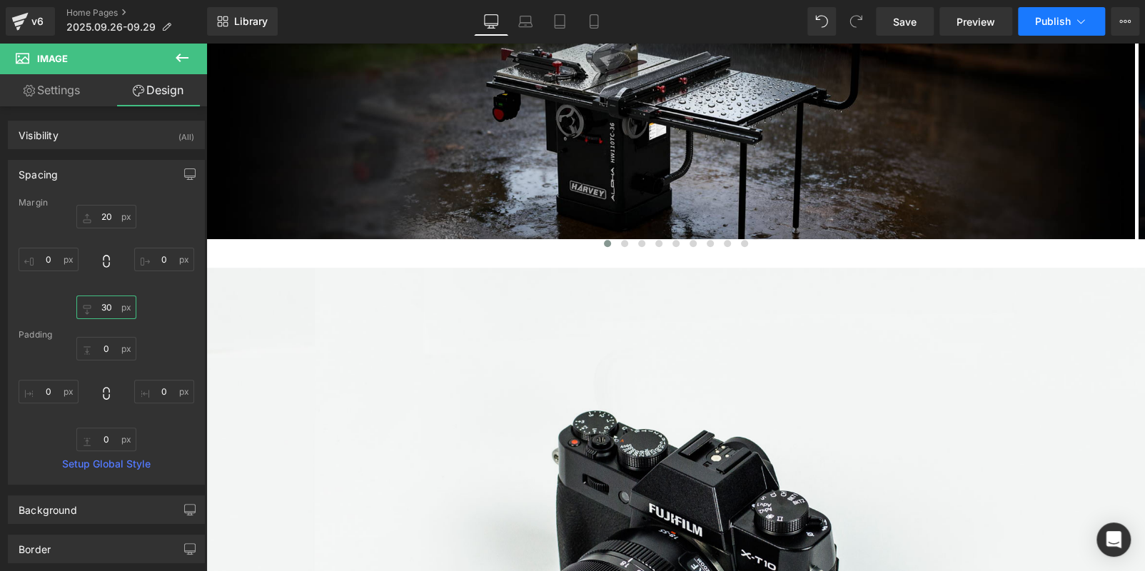
type input "30"
click at [1048, 14] on button "Publish" at bounding box center [1061, 21] width 87 height 29
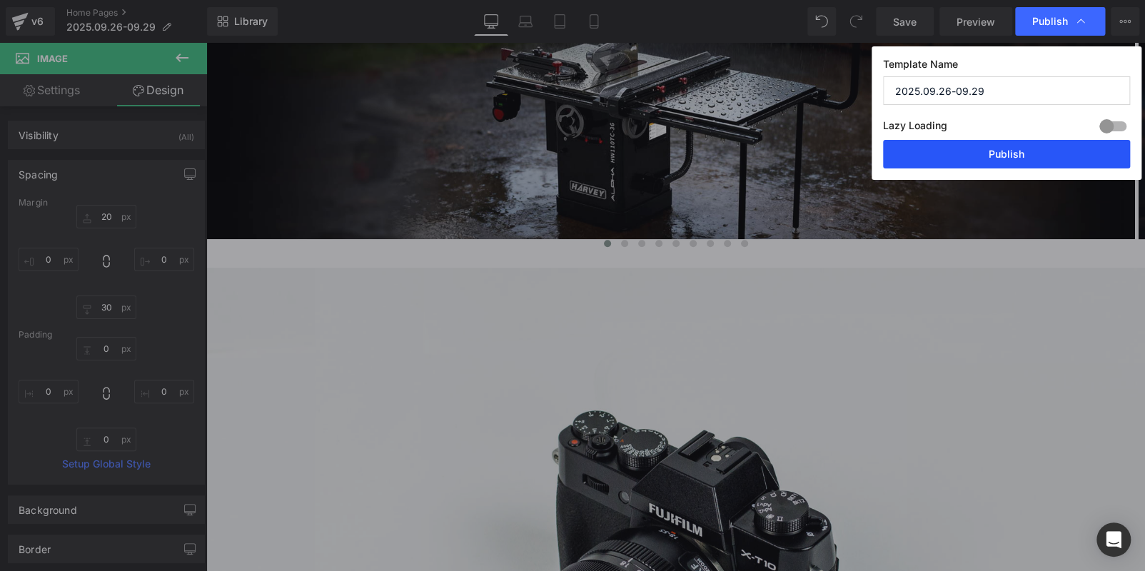
click at [1048, 150] on button "Publish" at bounding box center [1006, 154] width 247 height 29
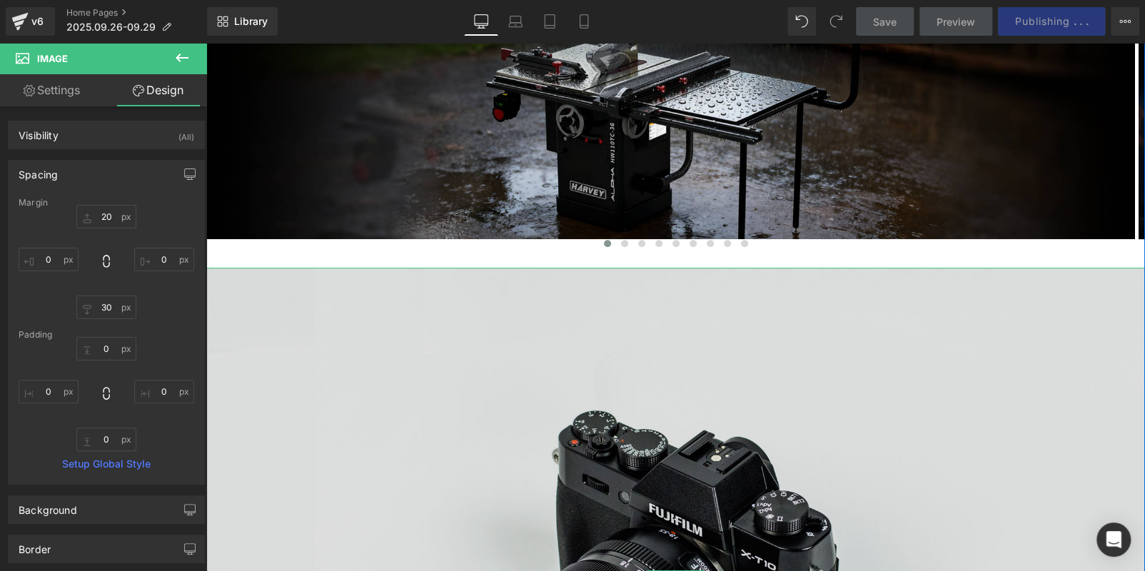
click at [839, 432] on img at bounding box center [675, 579] width 939 height 622
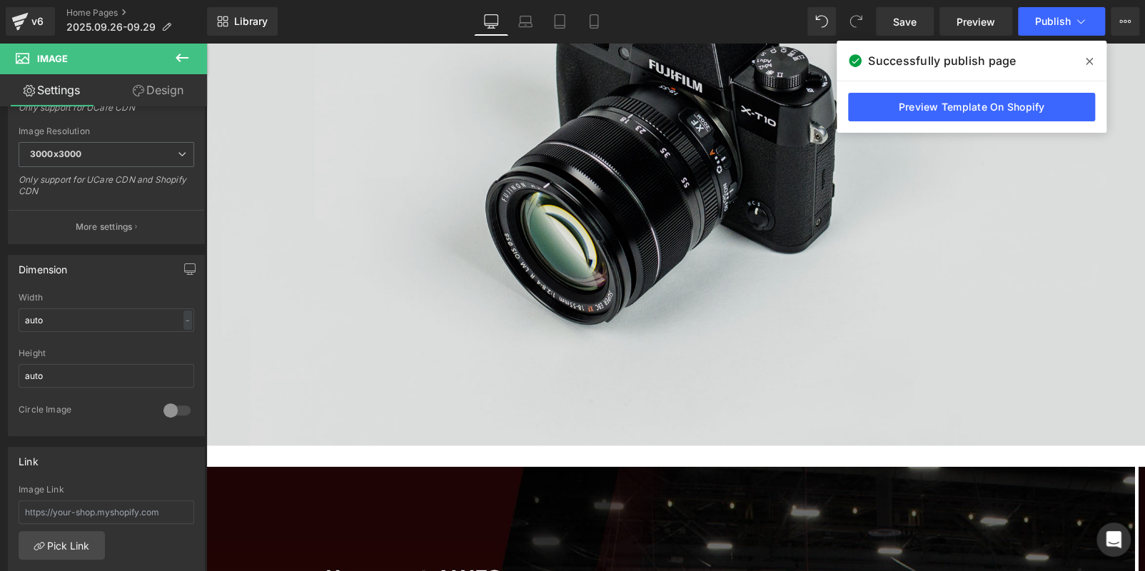
scroll to position [642, 0]
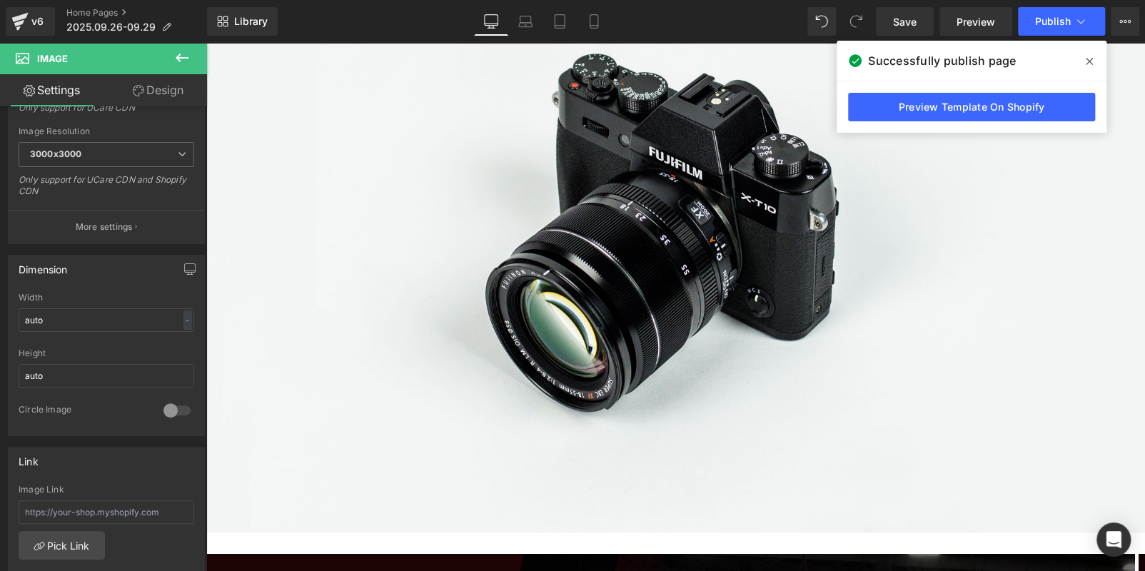
click at [1087, 56] on icon at bounding box center [1089, 61] width 7 height 11
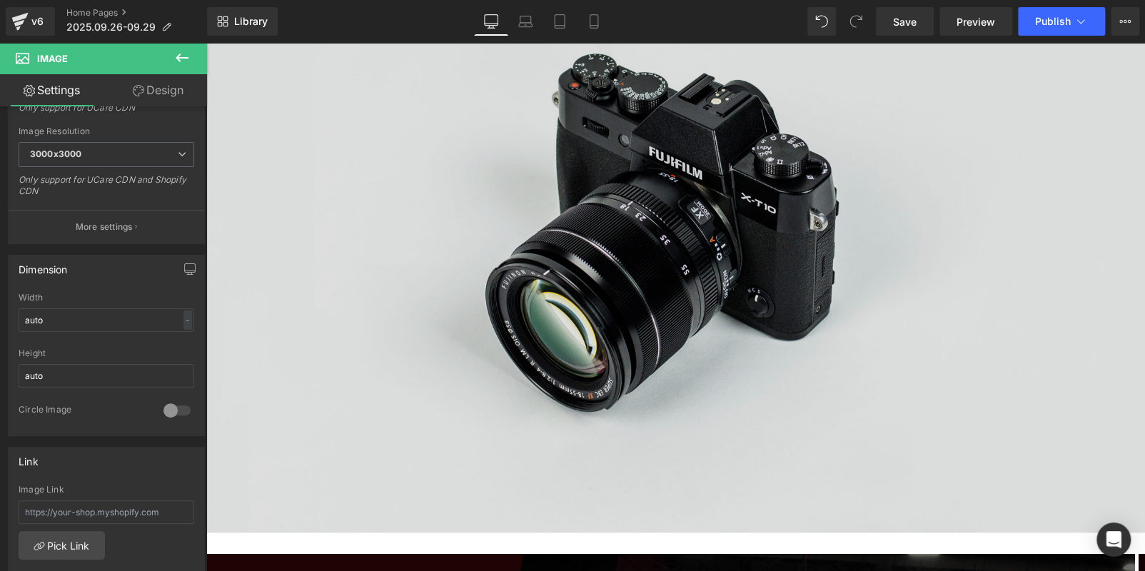
click at [585, 312] on img at bounding box center [675, 222] width 939 height 622
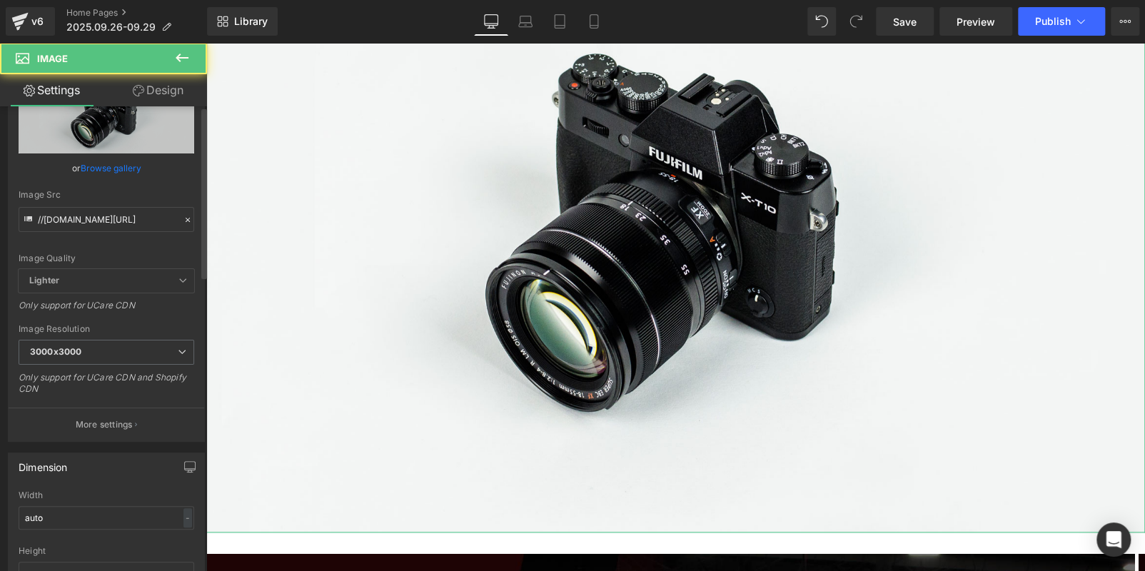
scroll to position [0, 0]
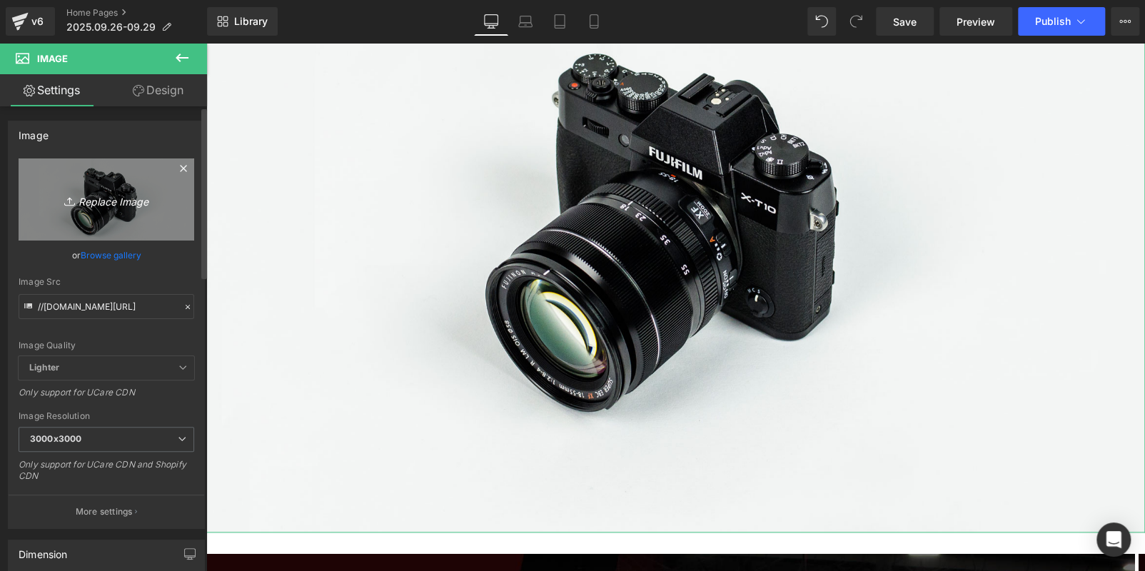
click at [130, 196] on icon "Replace Image" at bounding box center [106, 200] width 114 height 18
type input "C:\fakepath\BANNER1.jpg"
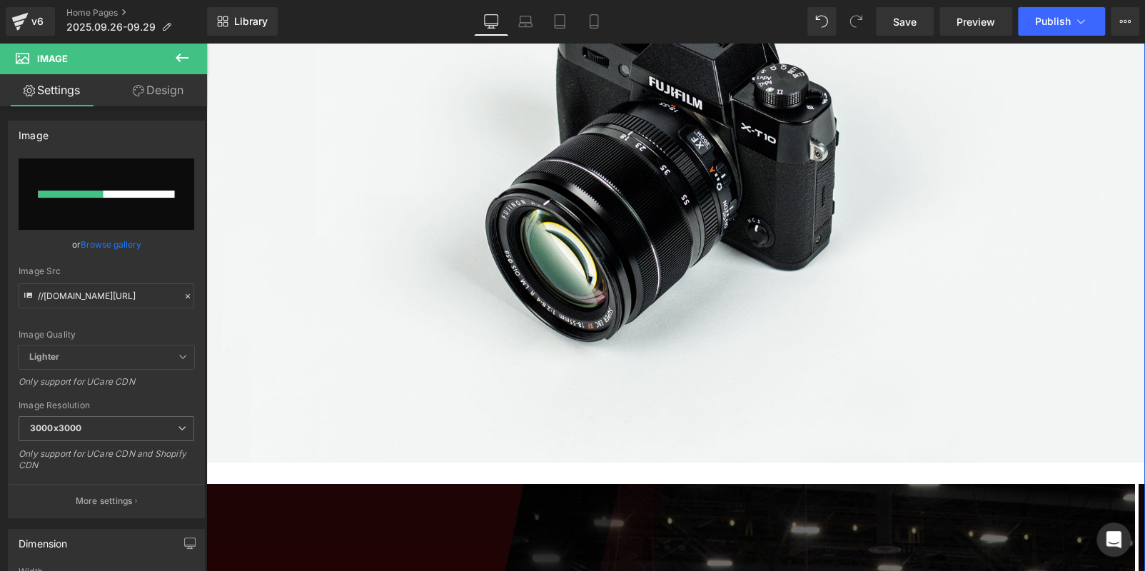
scroll to position [642, 0]
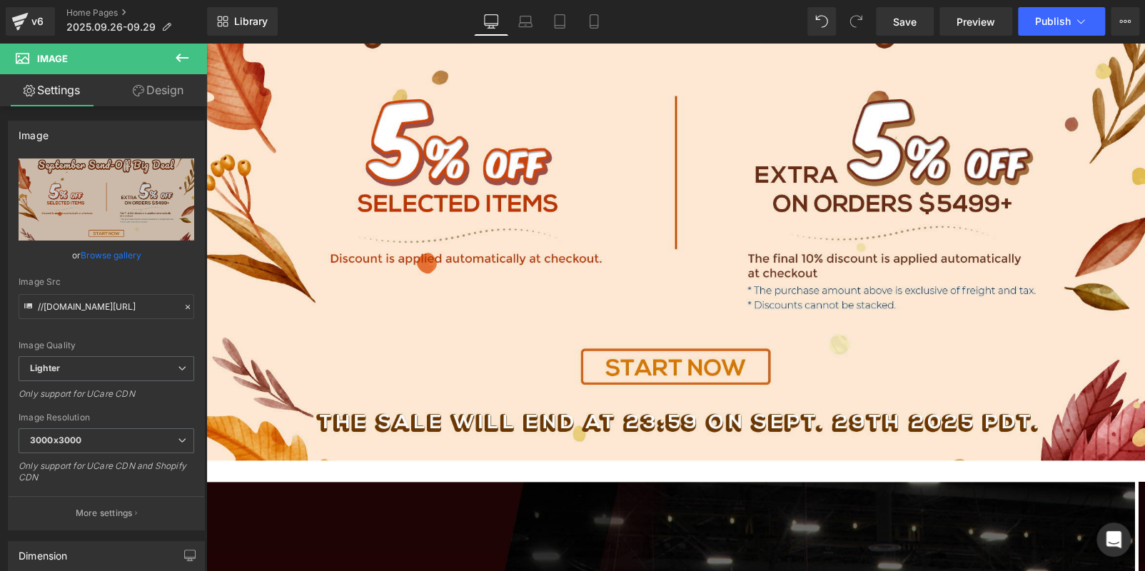
type input "https://ucarecdn.com/105cd11d-9f90-44db-a431-18b4df33e2fa/-/format/auto/-/previ…"
click at [1035, 14] on button "Publish" at bounding box center [1061, 21] width 87 height 29
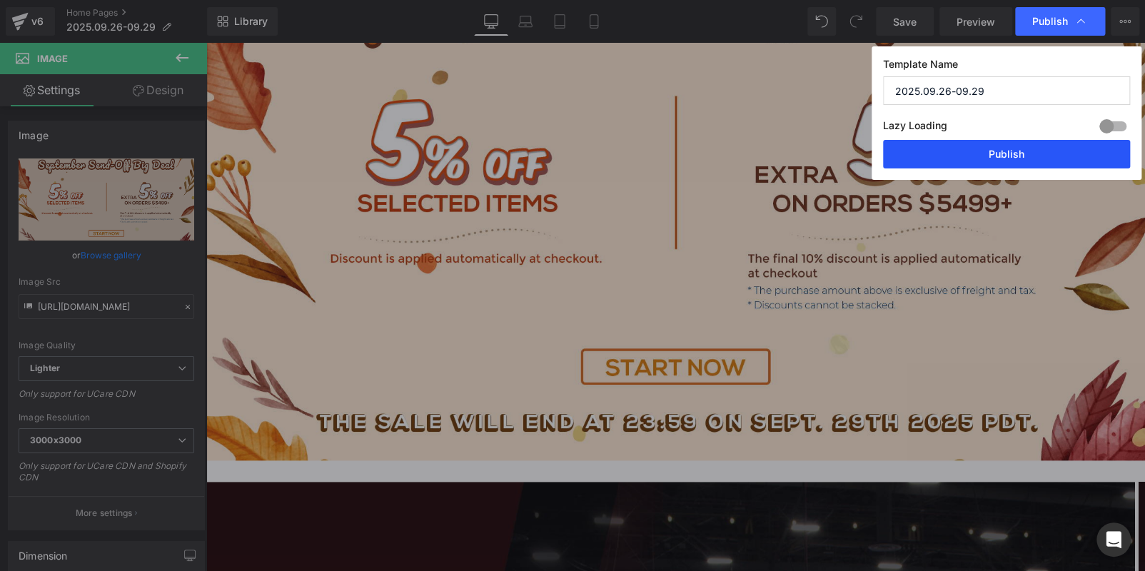
click at [1013, 155] on button "Publish" at bounding box center [1006, 154] width 247 height 29
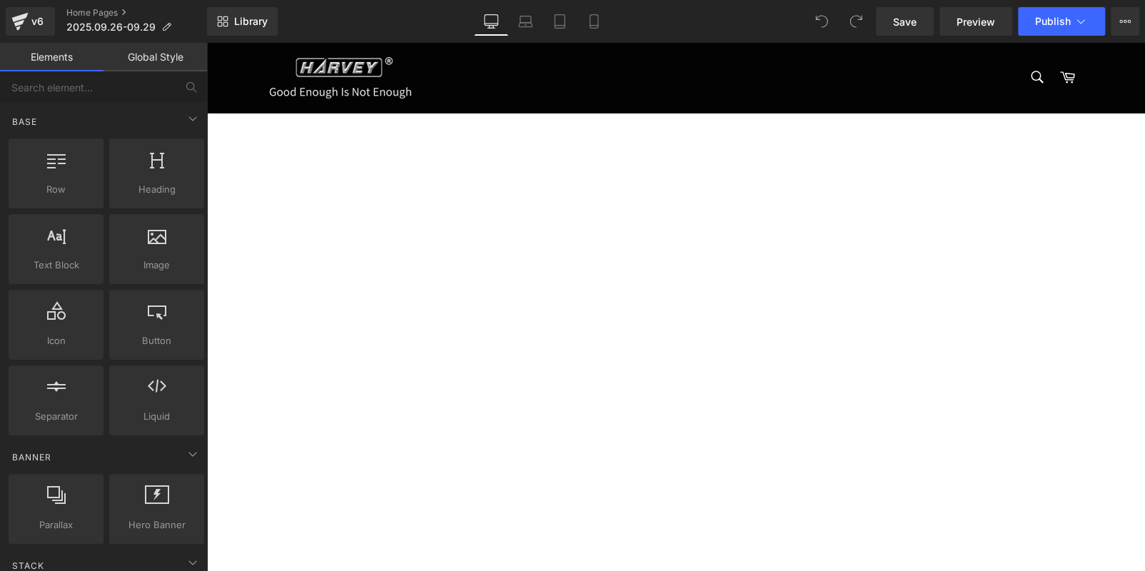
scroll to position [570, 0]
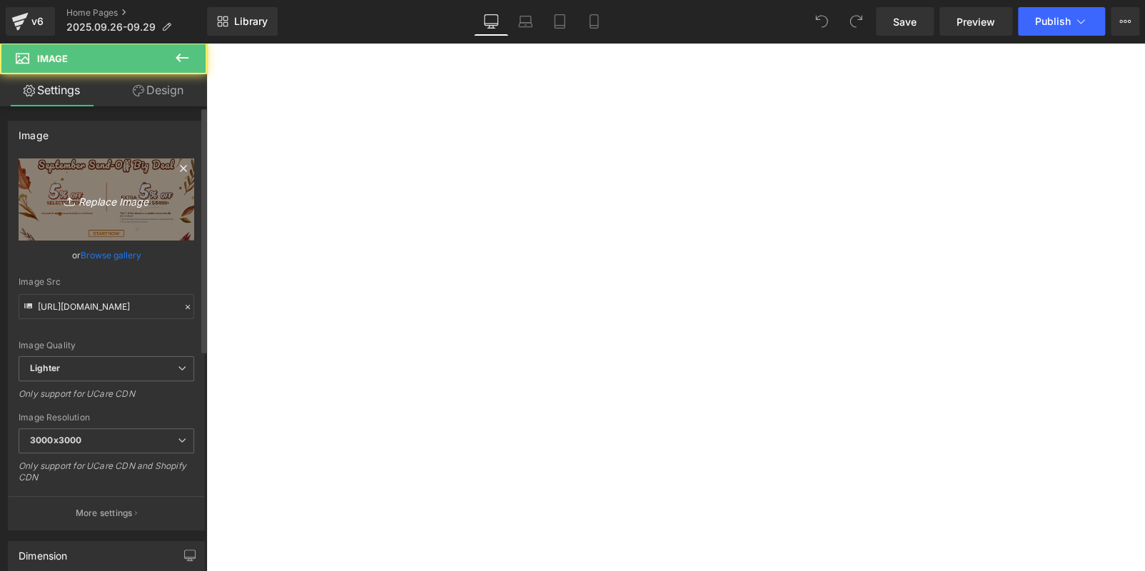
click at [111, 216] on link "Replace Image" at bounding box center [107, 199] width 176 height 82
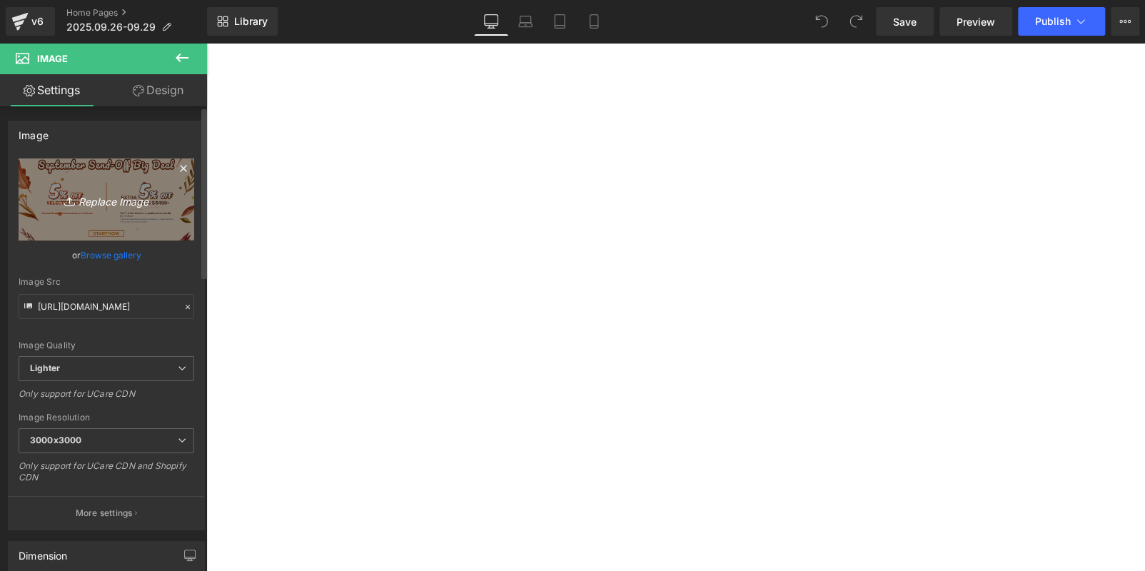
scroll to position [0, 0]
type input "C:\fakepath\BANNER (2).jpg"
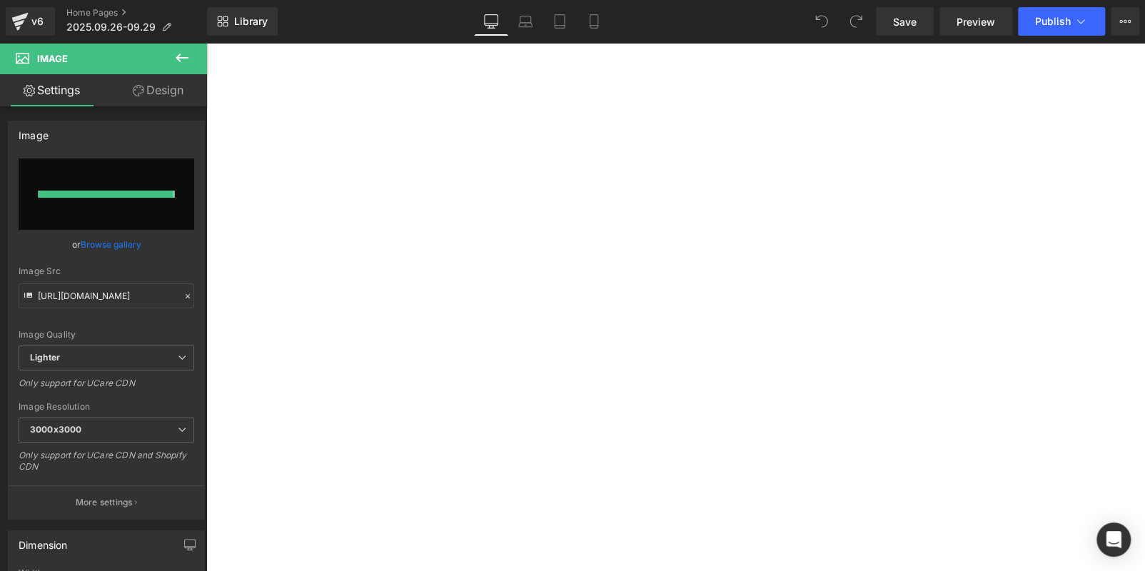
type input "https://ucarecdn.com/4a2fcf51-4474-4898-b8f2-6c199e9f0113/-/format/auto/-/previ…"
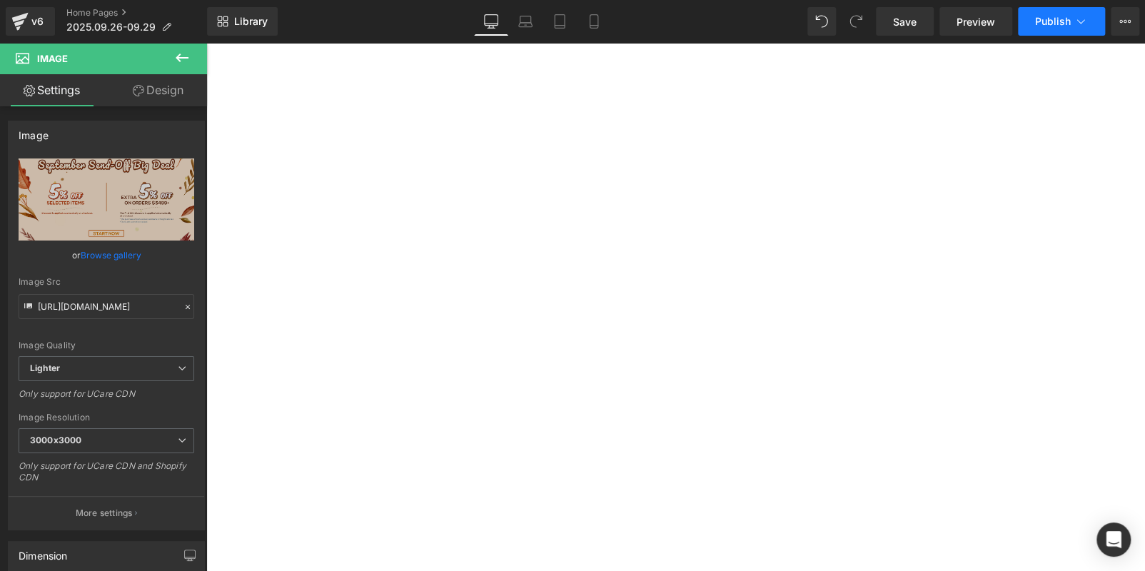
click at [1069, 16] on span "Publish" at bounding box center [1053, 21] width 36 height 11
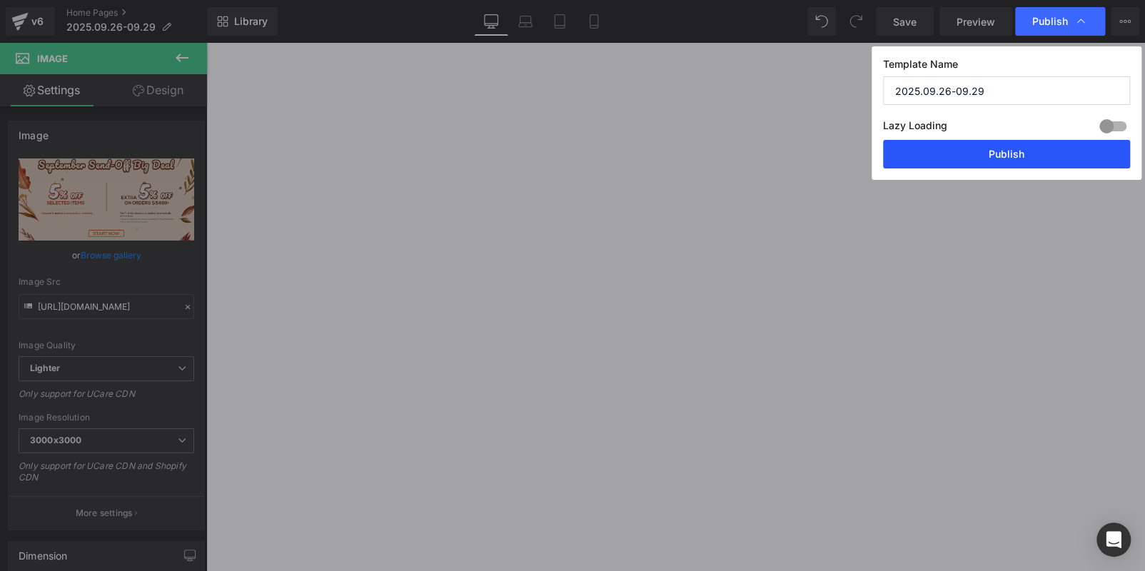
click at [1061, 153] on button "Publish" at bounding box center [1006, 154] width 247 height 29
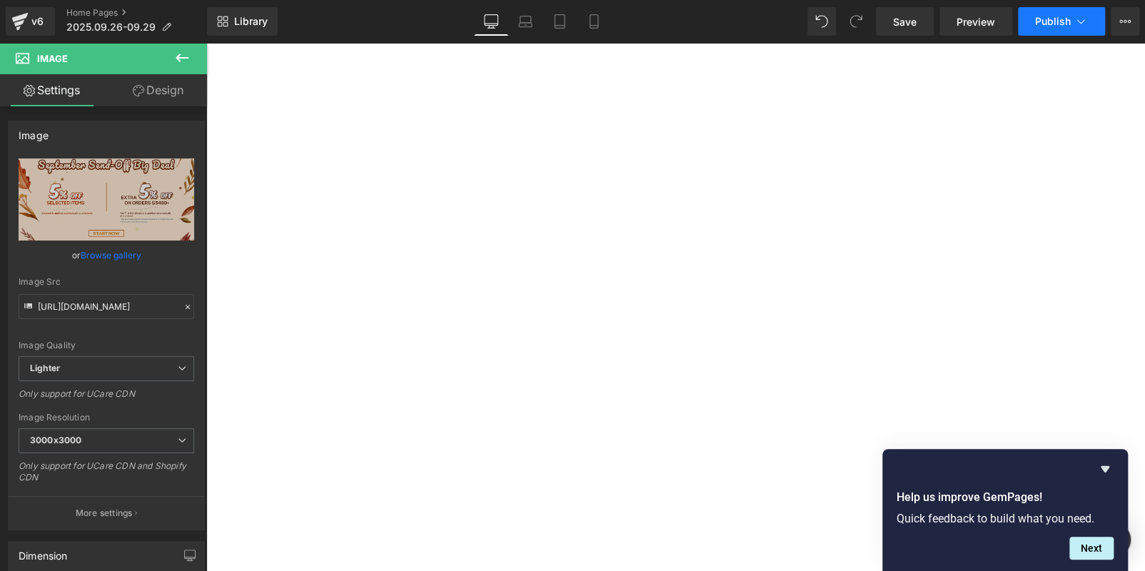
click at [1046, 21] on span "Publish" at bounding box center [1053, 21] width 36 height 11
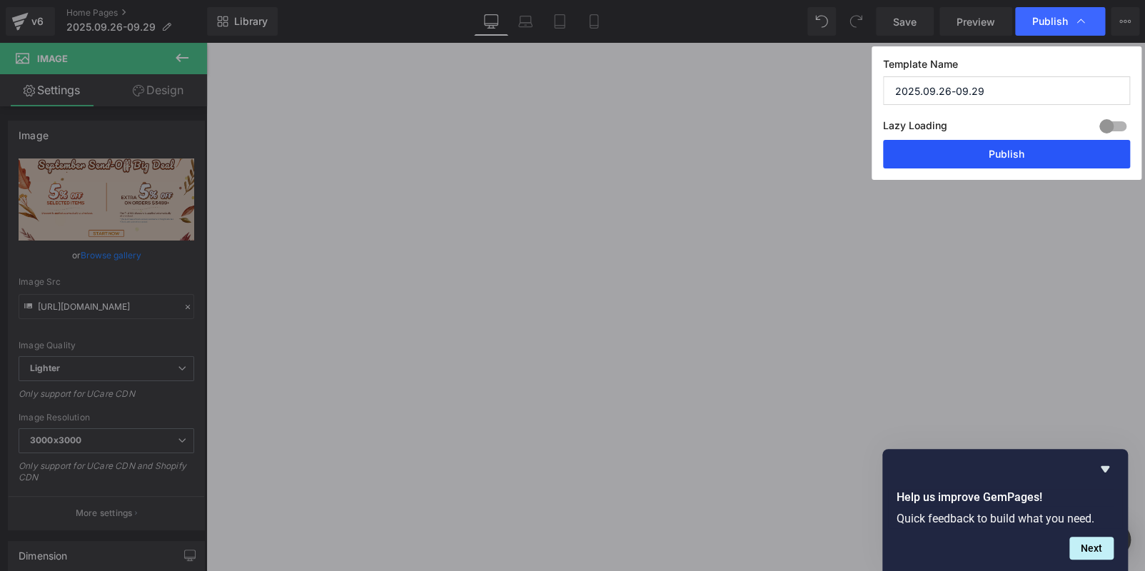
drag, startPoint x: 1039, startPoint y: 161, endPoint x: 834, endPoint y: 128, distance: 208.0
click at [1039, 161] on button "Publish" at bounding box center [1006, 154] width 247 height 29
